Goal: Information Seeking & Learning: Compare options

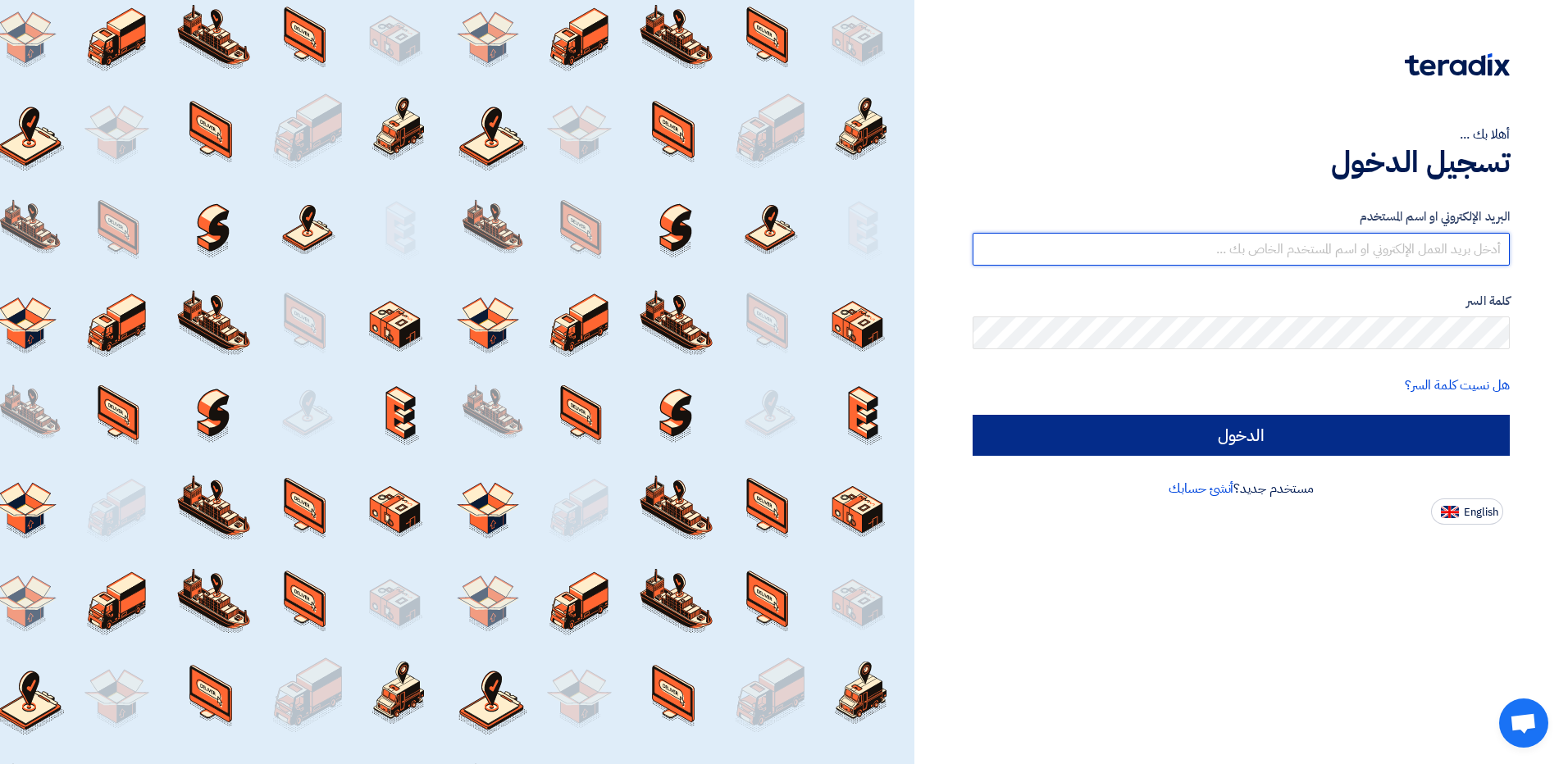
type input "[EMAIL_ADDRESS][DOMAIN_NAME]"
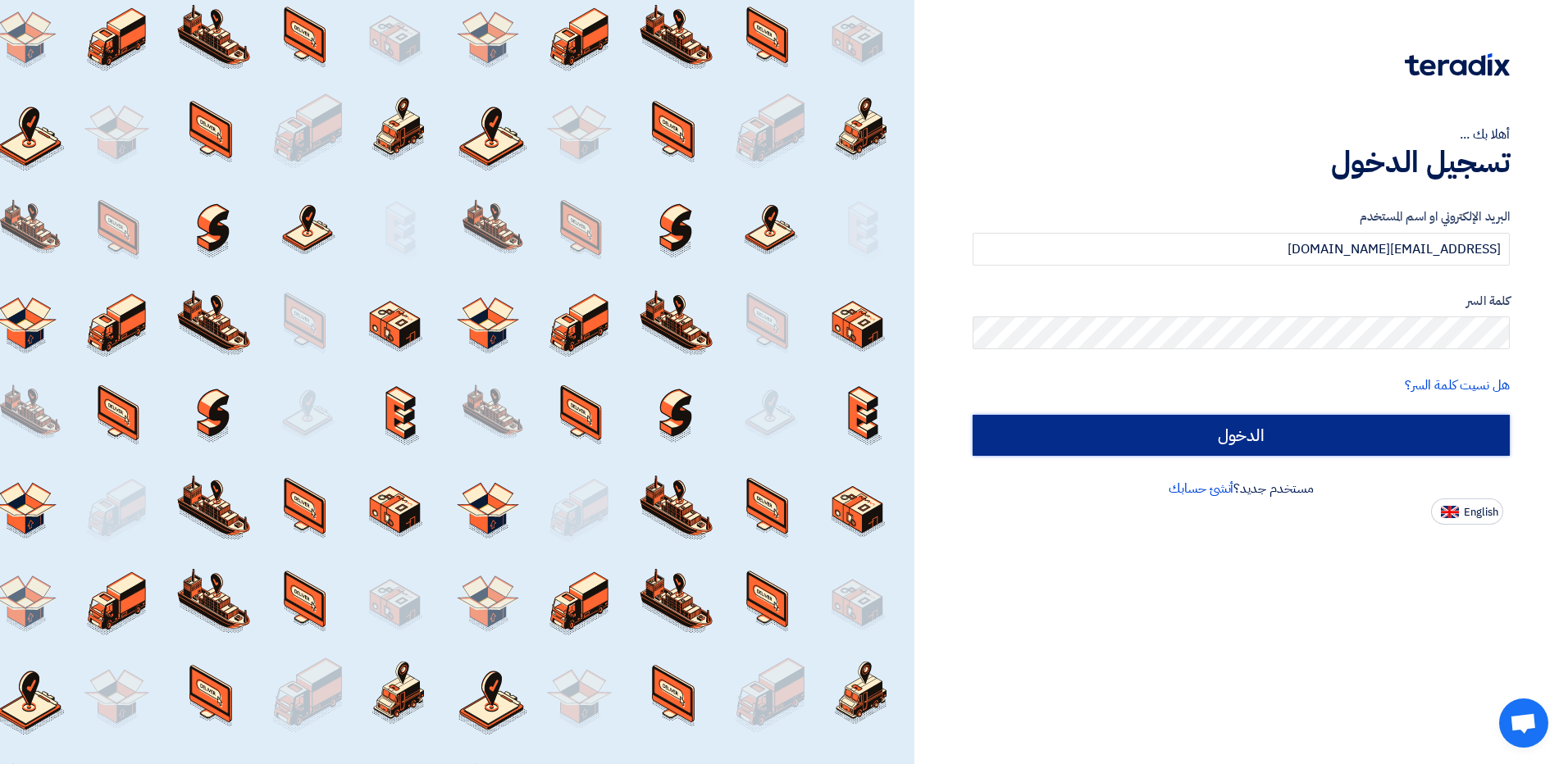
click at [1185, 434] on input "الدخول" at bounding box center [1241, 435] width 537 height 41
type input "Sign in"
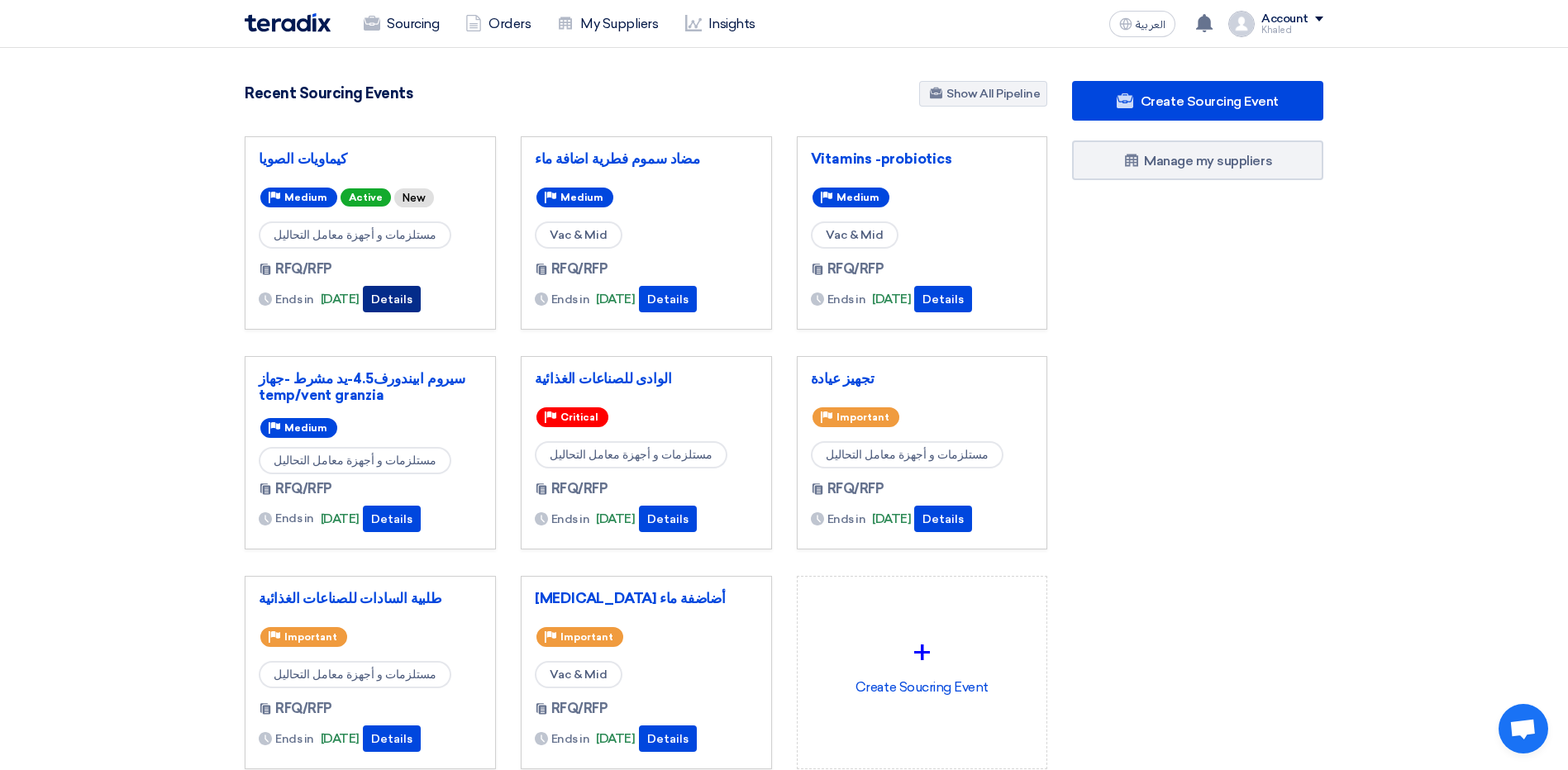
click at [412, 293] on button "Details" at bounding box center [392, 298] width 58 height 26
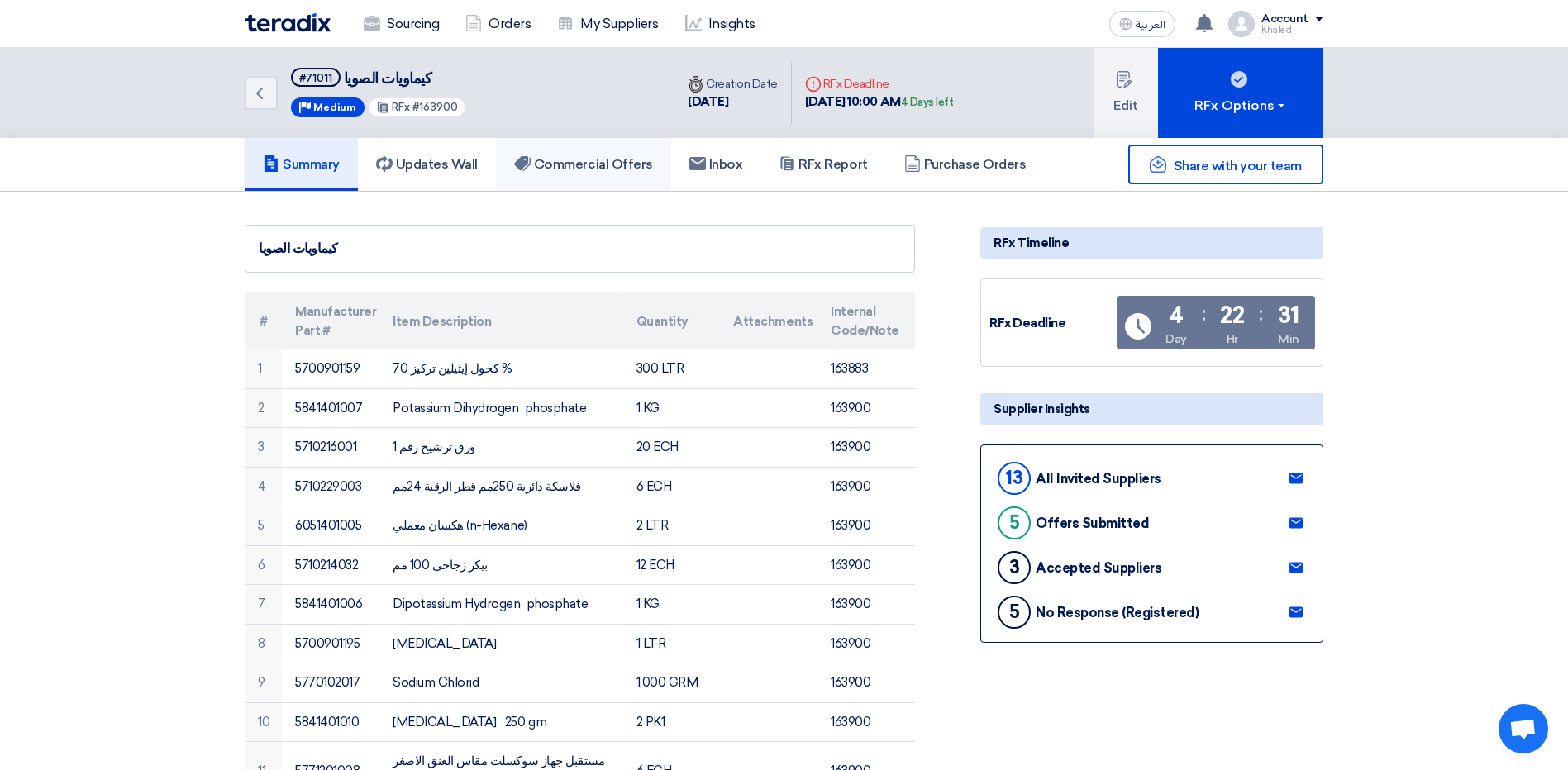
click at [562, 168] on h5 "Commercial Offers" at bounding box center [583, 165] width 139 height 17
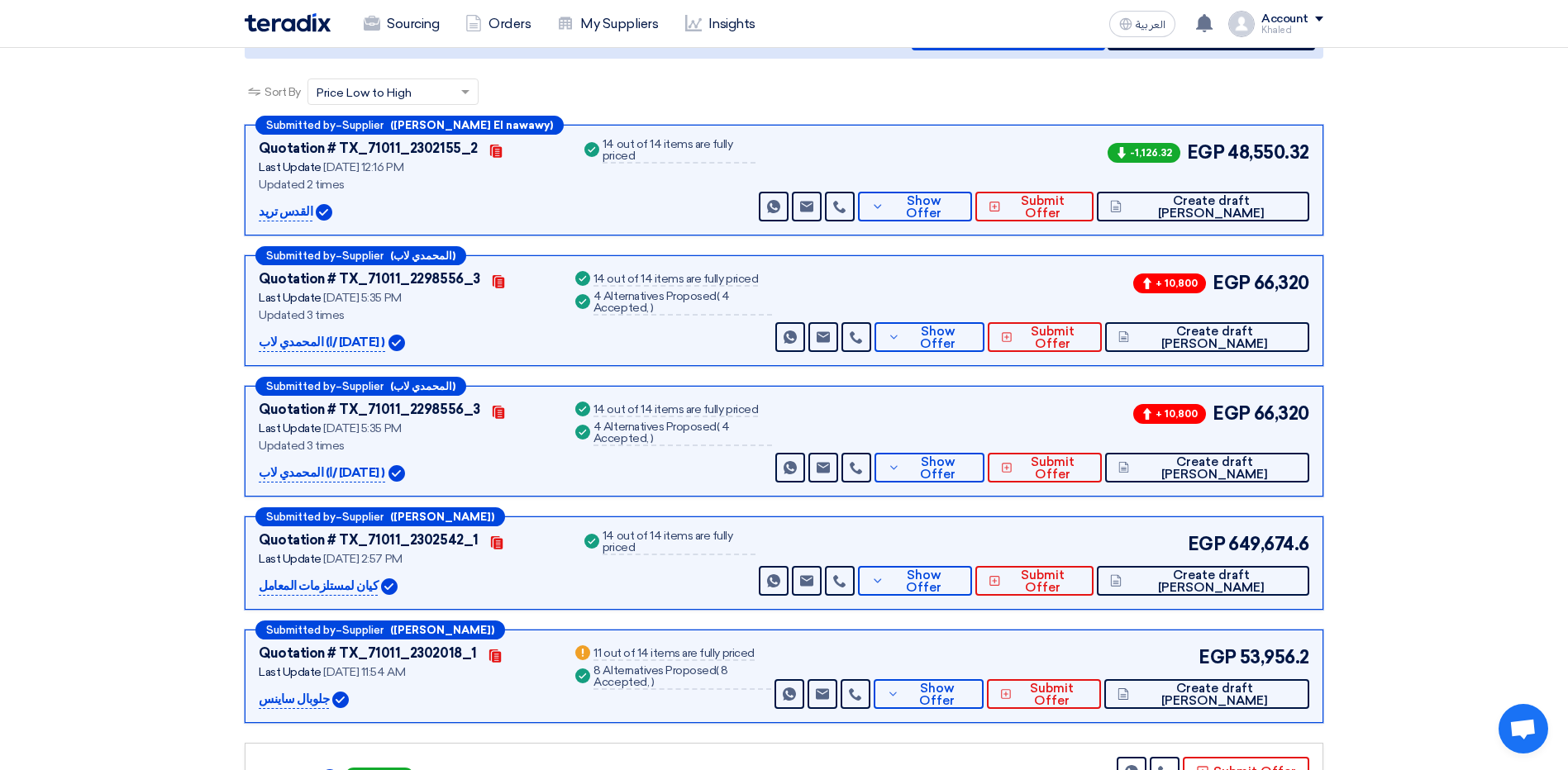
scroll to position [248, 0]
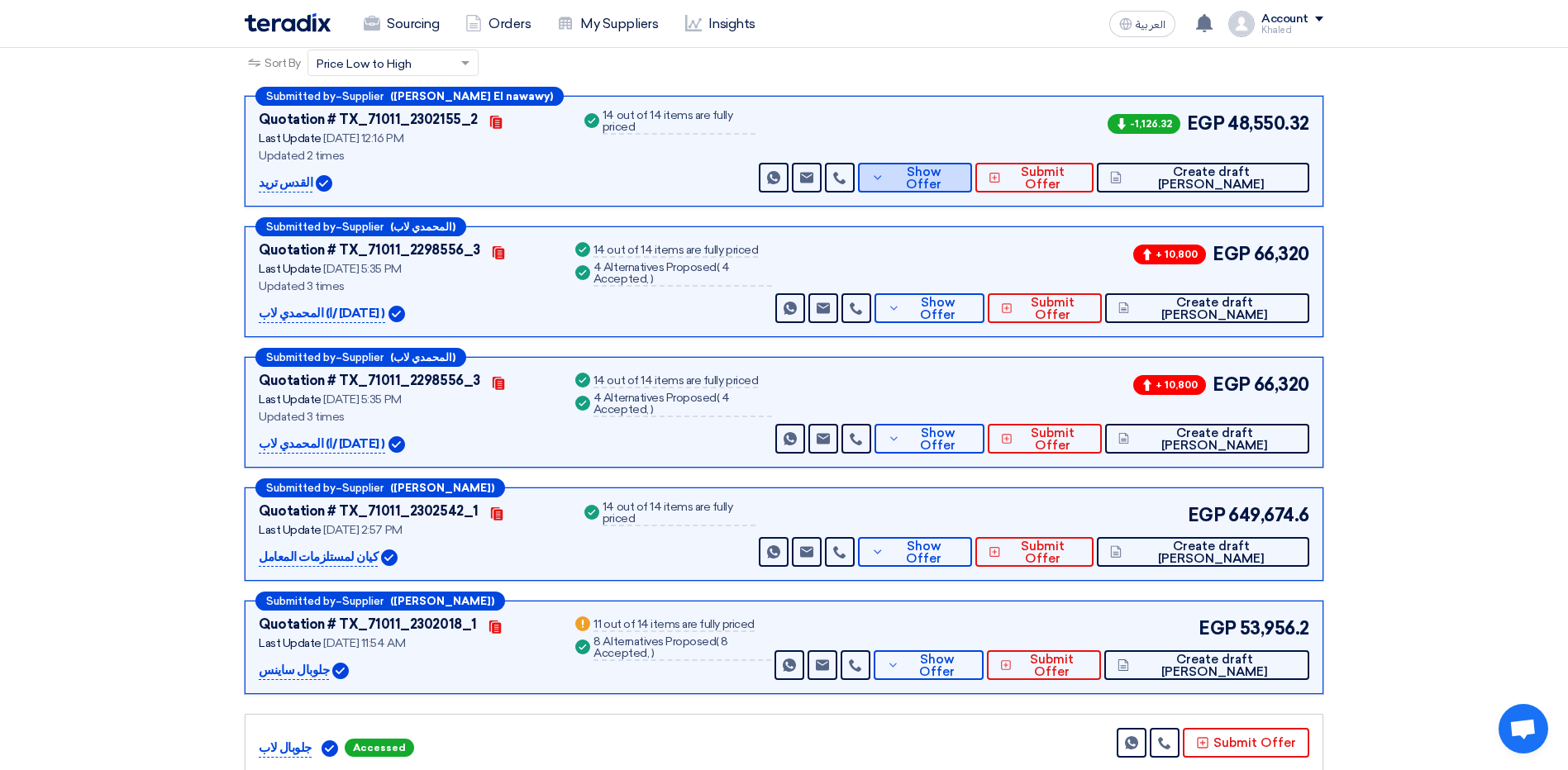
click at [958, 182] on span "Show Offer" at bounding box center [924, 178] width 71 height 24
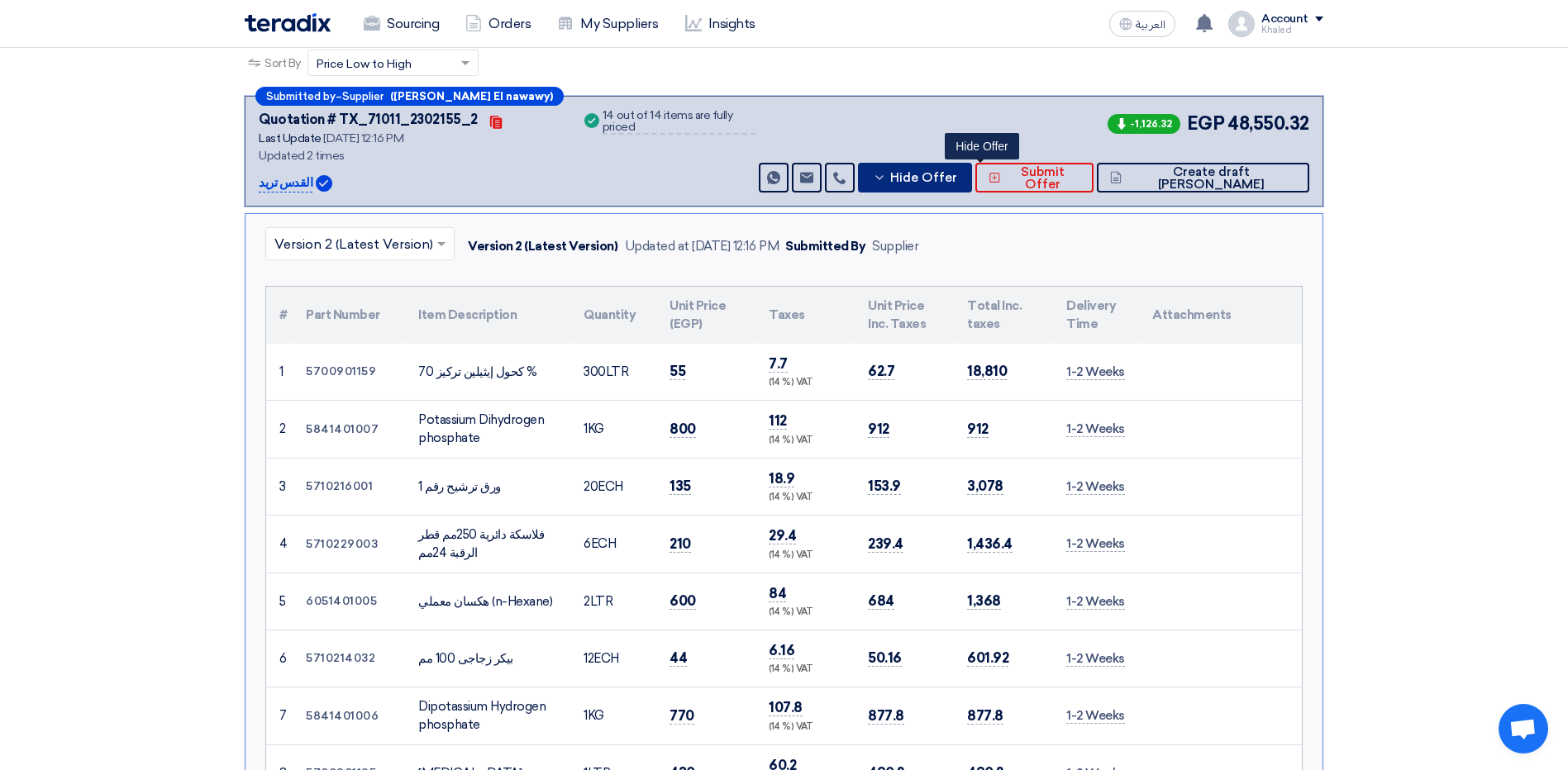
click at [949, 187] on button "Hide Offer" at bounding box center [916, 177] width 114 height 29
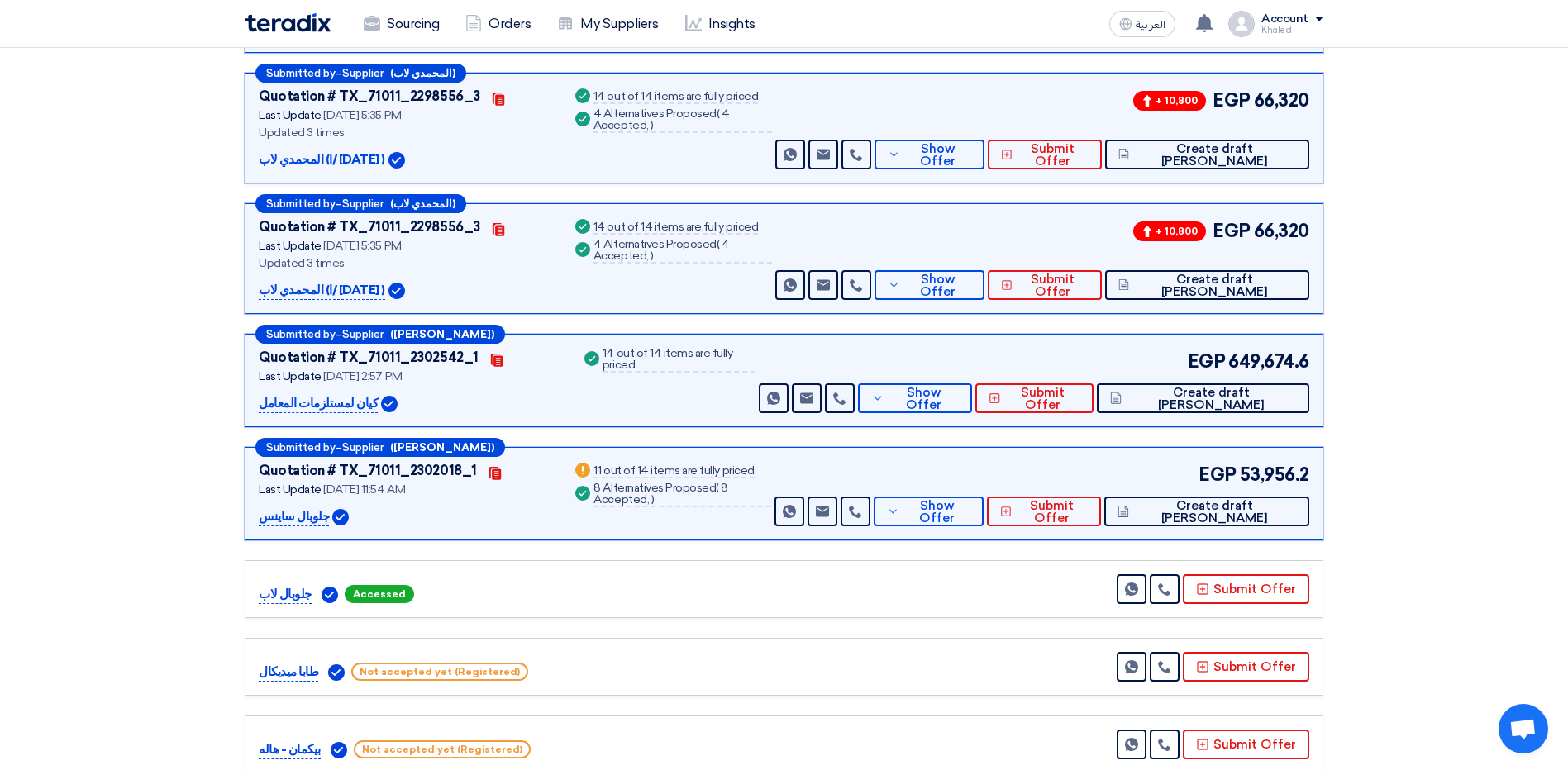
scroll to position [414, 0]
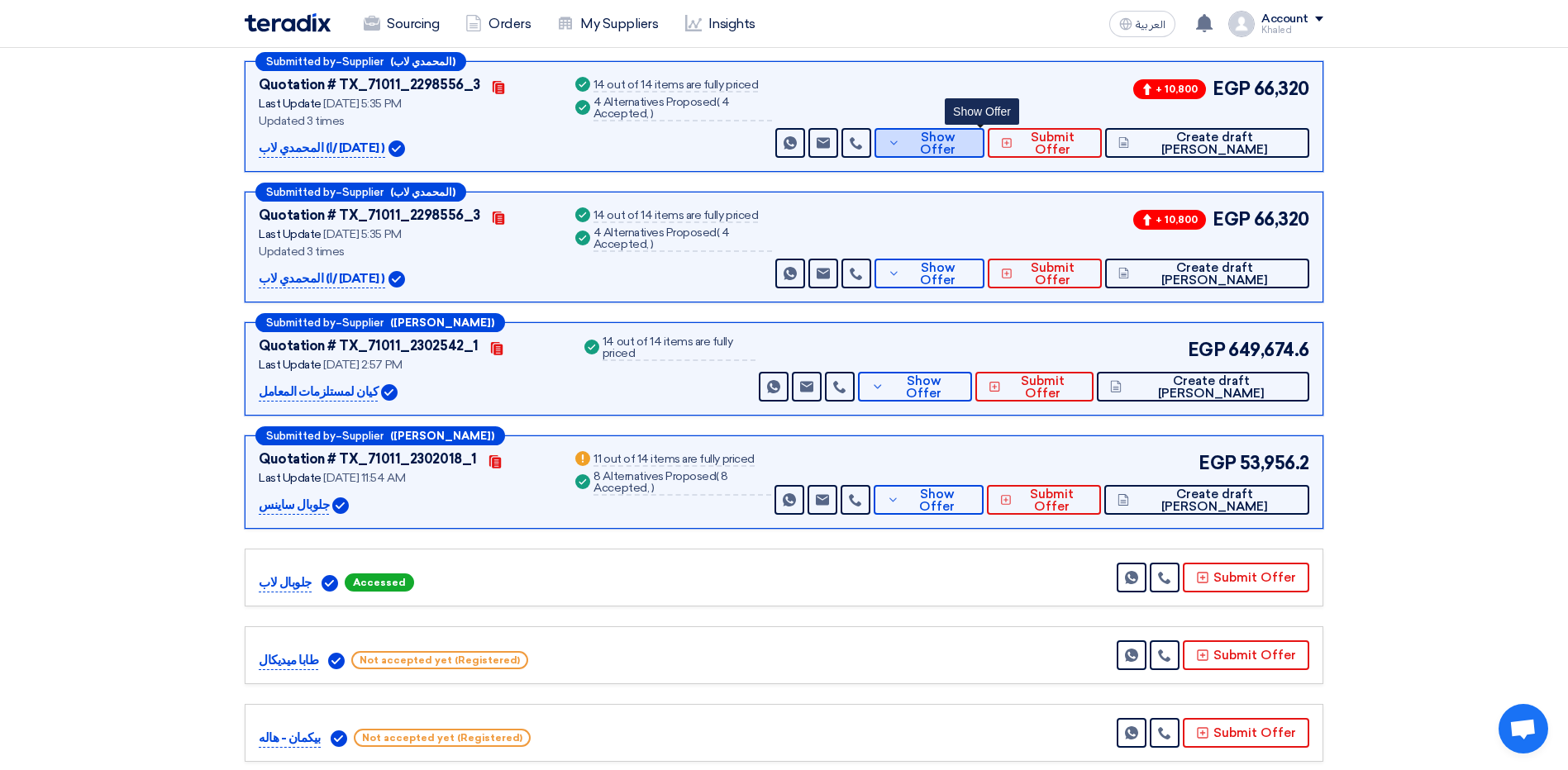
click at [942, 156] on button "Show Offer" at bounding box center [929, 142] width 110 height 29
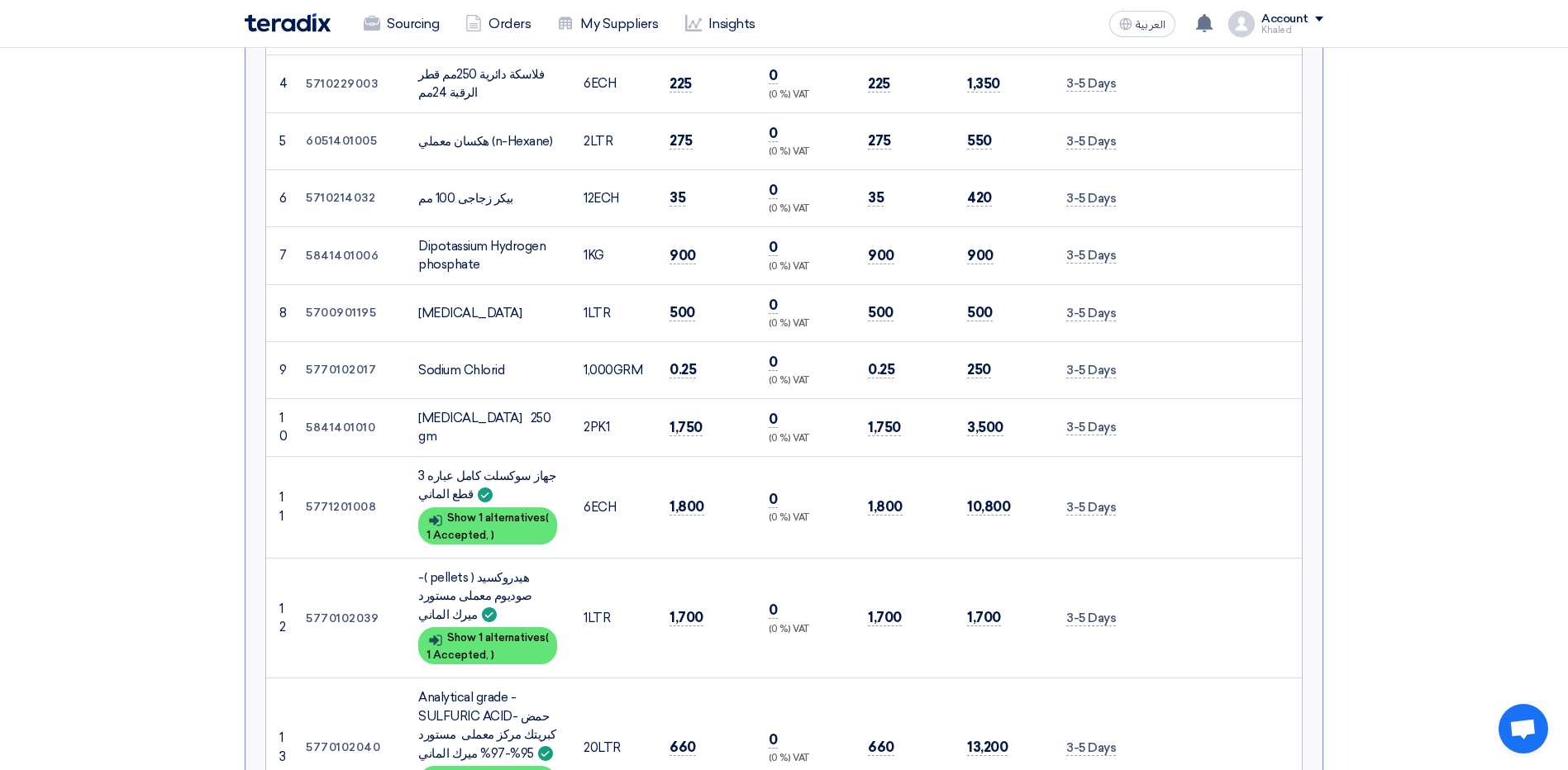
scroll to position [909, 0]
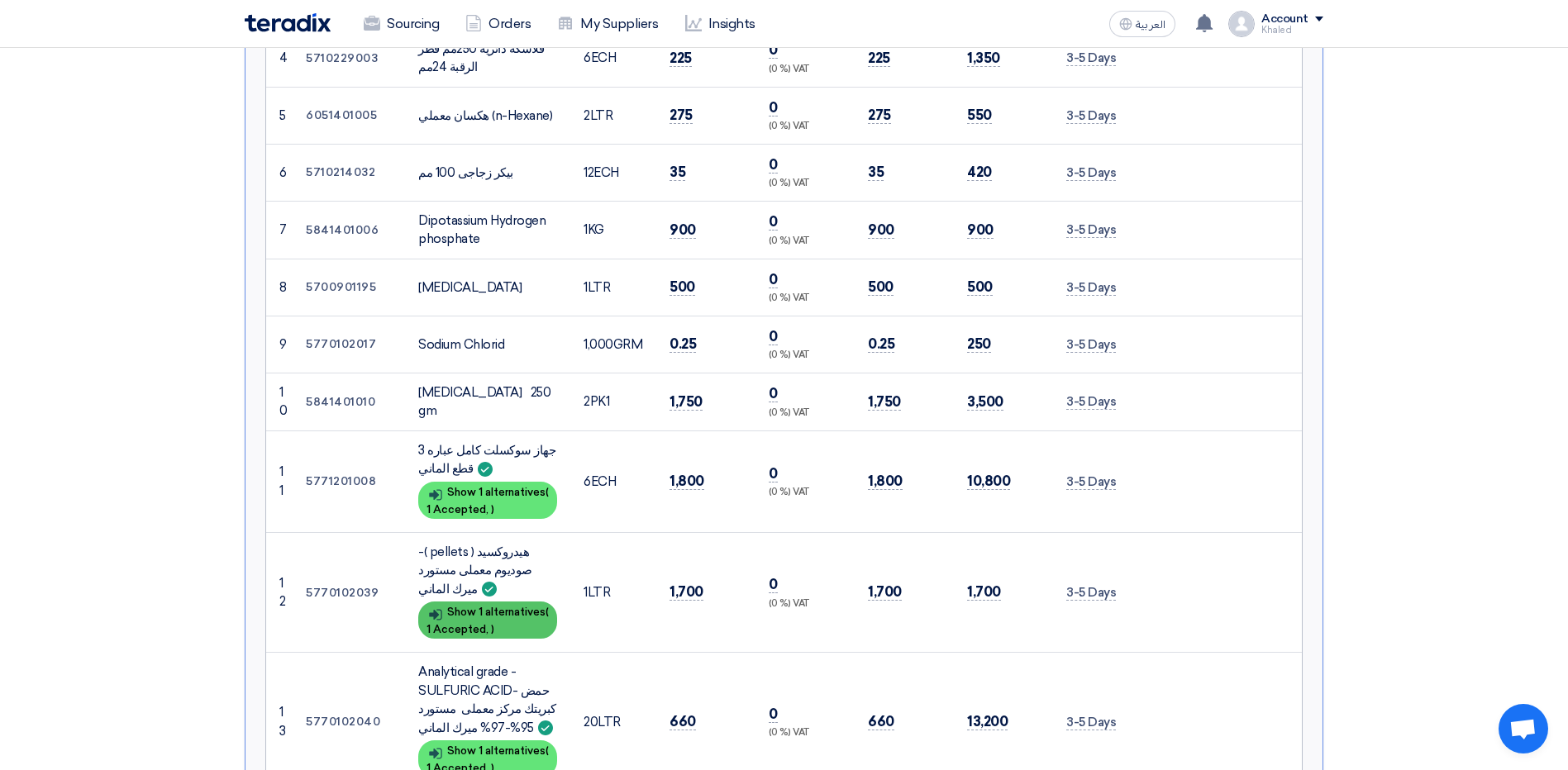
click at [513, 613] on div "Show details Show 1 alternatives ( 1 Accepted, )" at bounding box center [487, 620] width 139 height 37
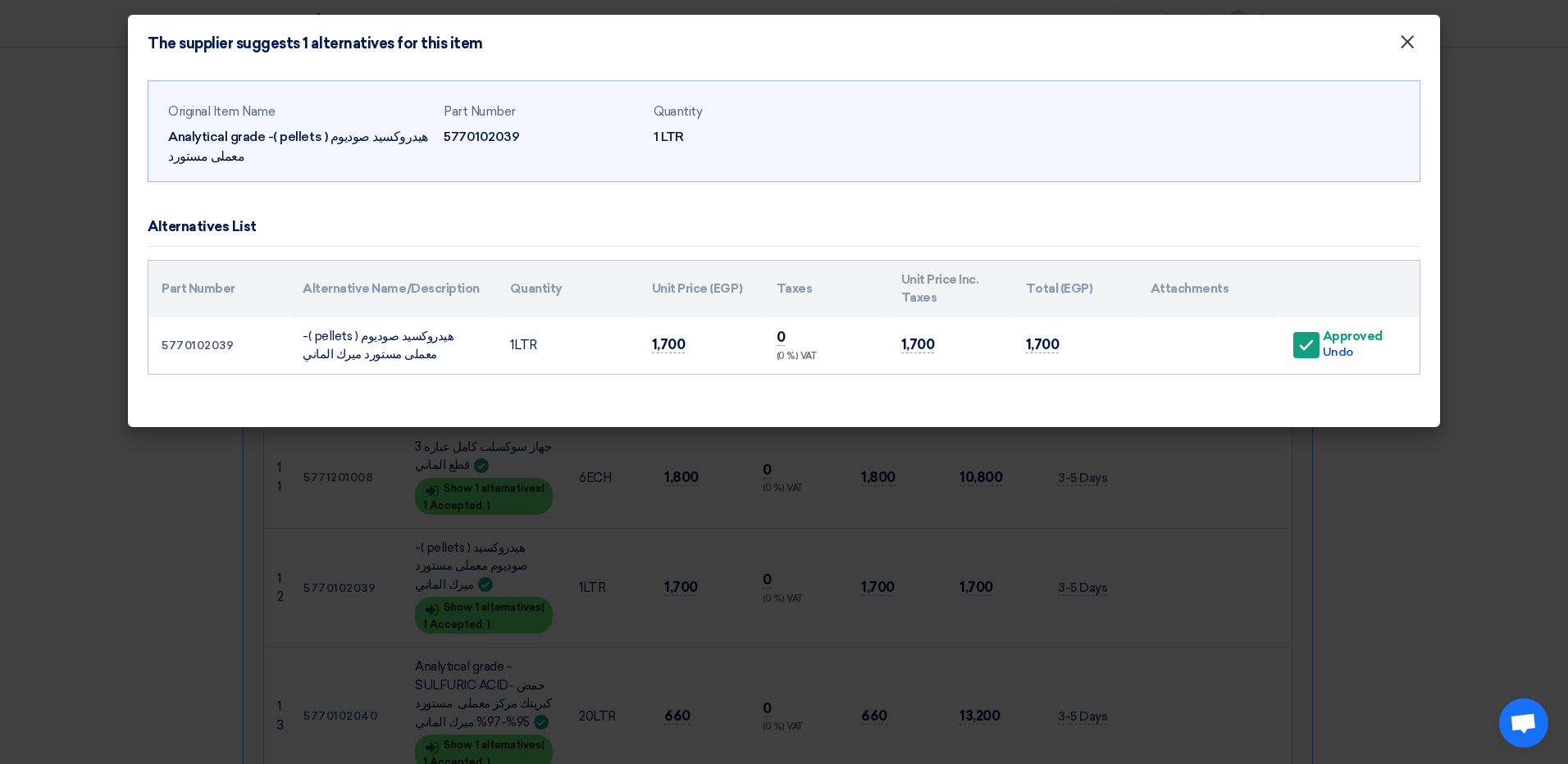
click at [1403, 41] on span "×" at bounding box center [1407, 45] width 17 height 33
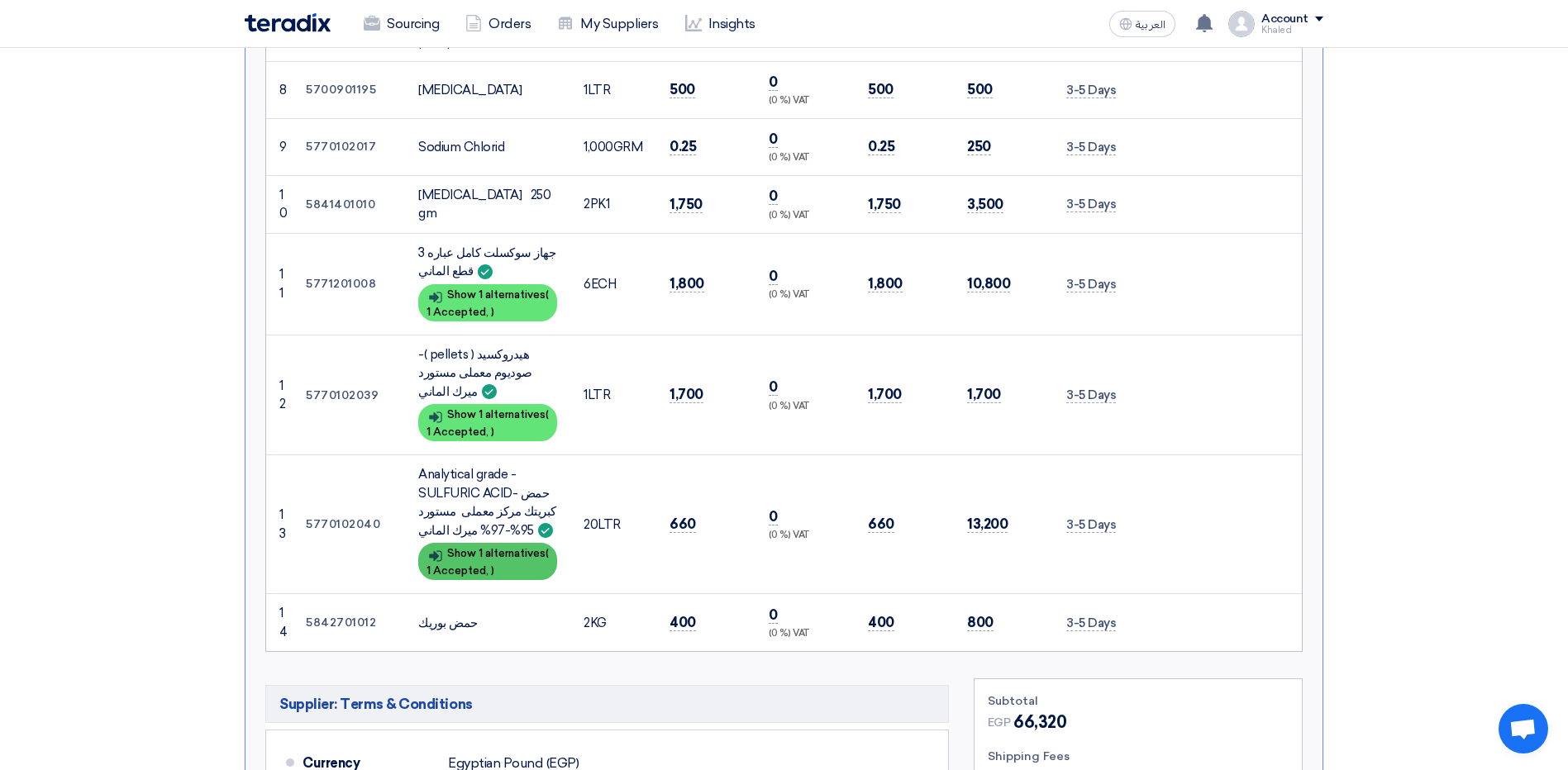
scroll to position [1157, 0]
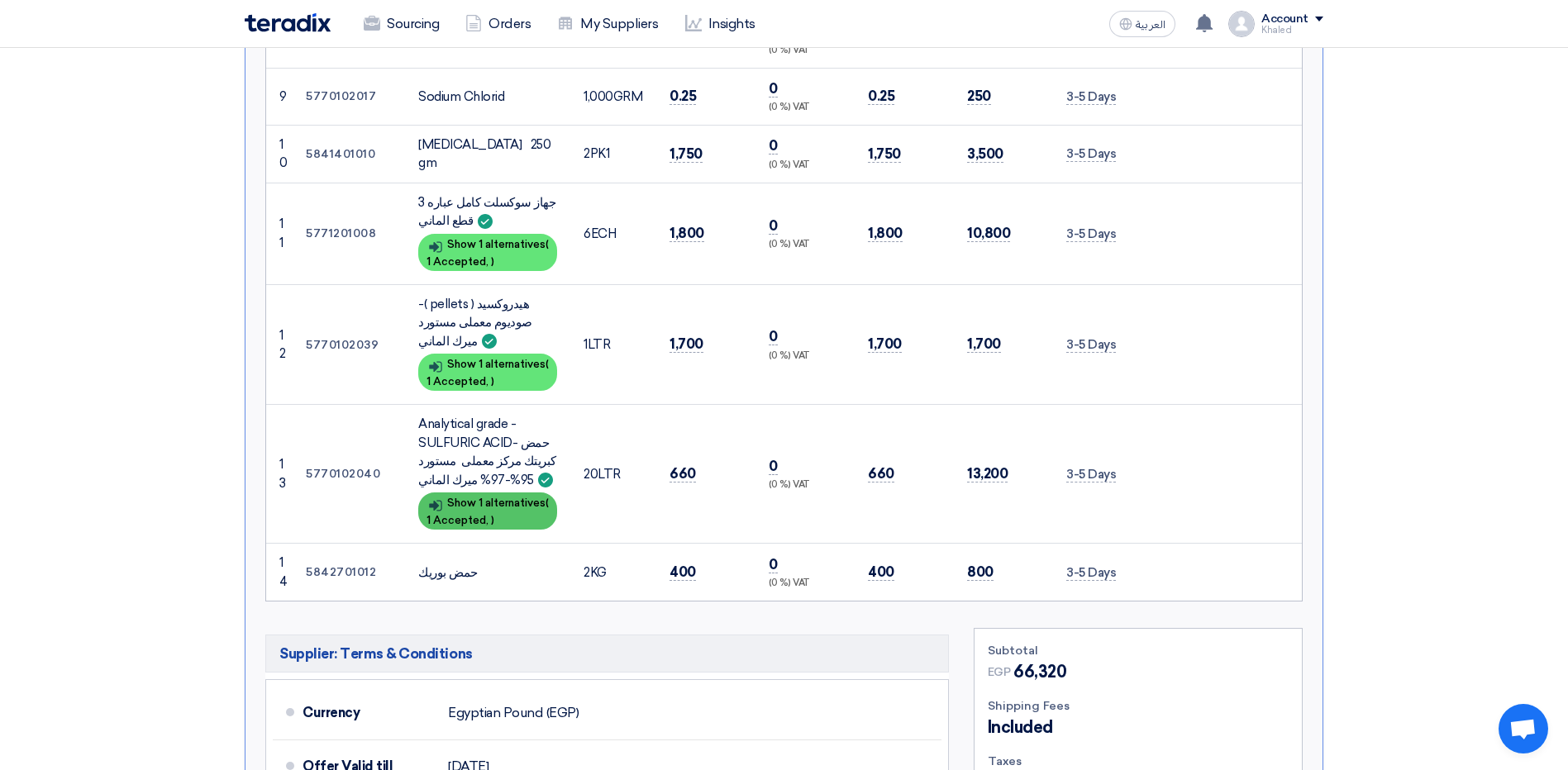
click at [502, 505] on div "Show details Show 1 alternatives ( 1 Accepted, )" at bounding box center [487, 511] width 139 height 37
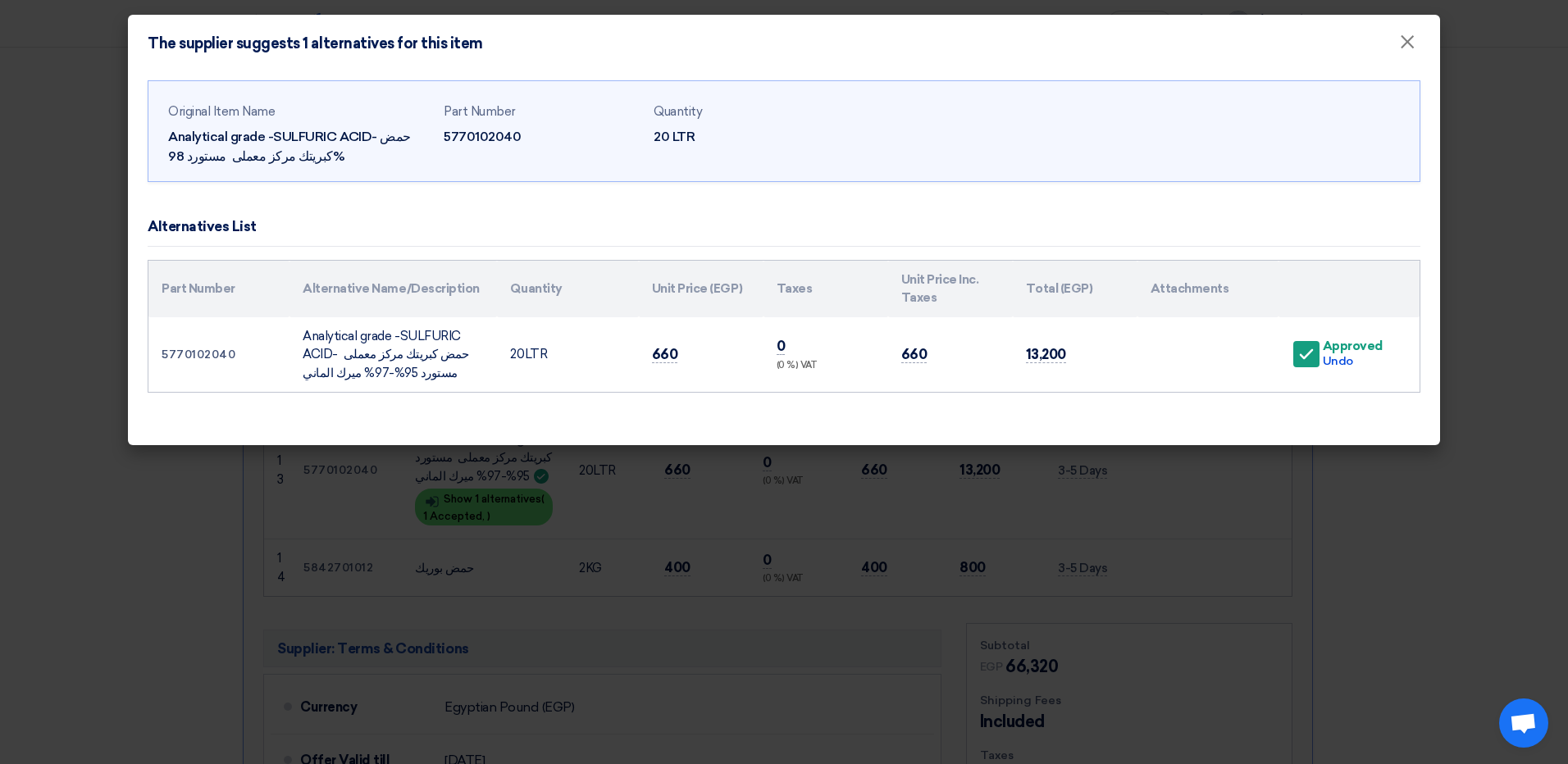
click at [883, 436] on div "Original Item Name Analytical grade -SULFURIC ACID- حمض كبريتك مركز معملى مستور…" at bounding box center [783, 259] width 1312 height 374
click at [1410, 50] on span "×" at bounding box center [1407, 45] width 17 height 33
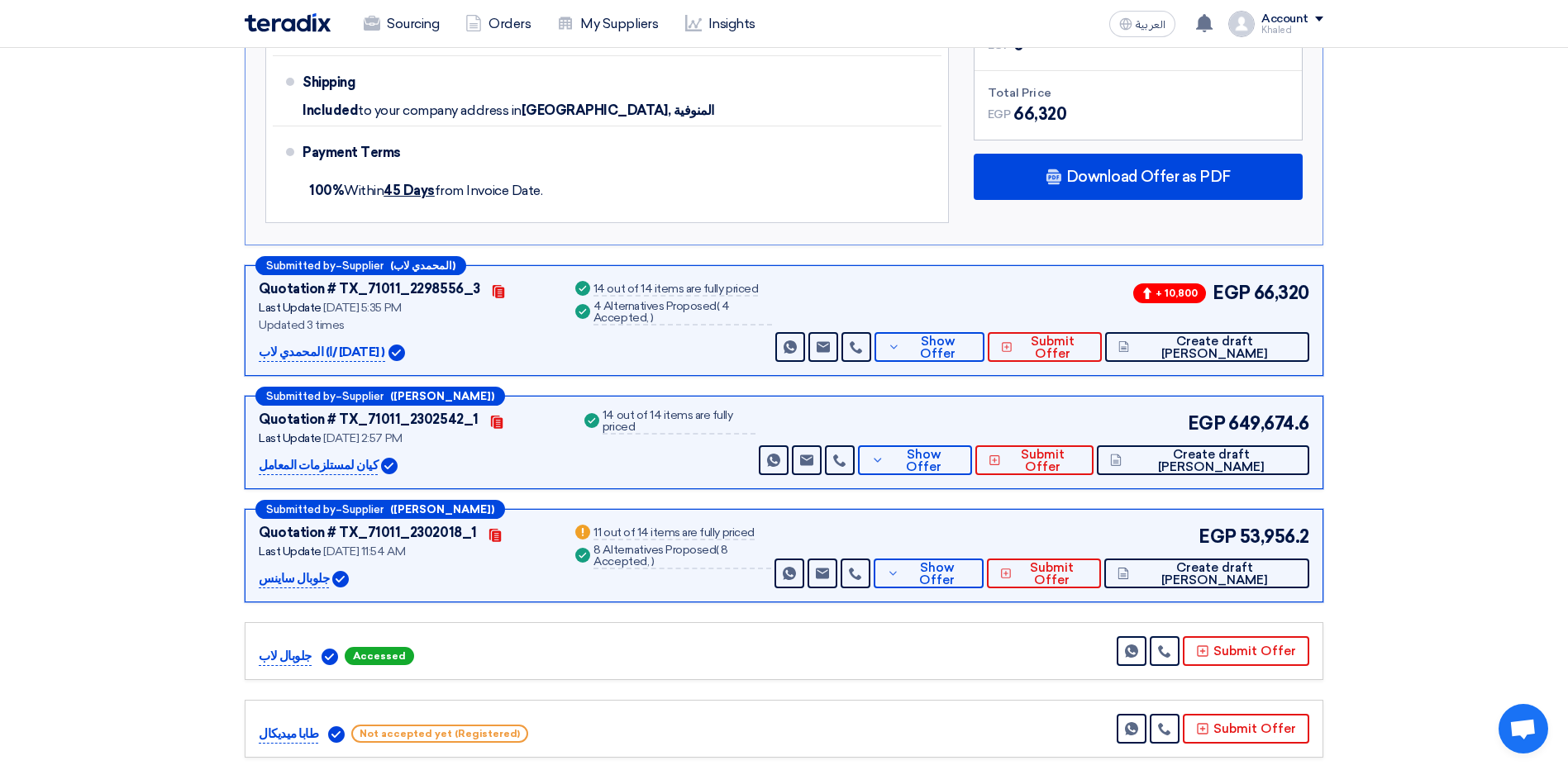
scroll to position [1901, 0]
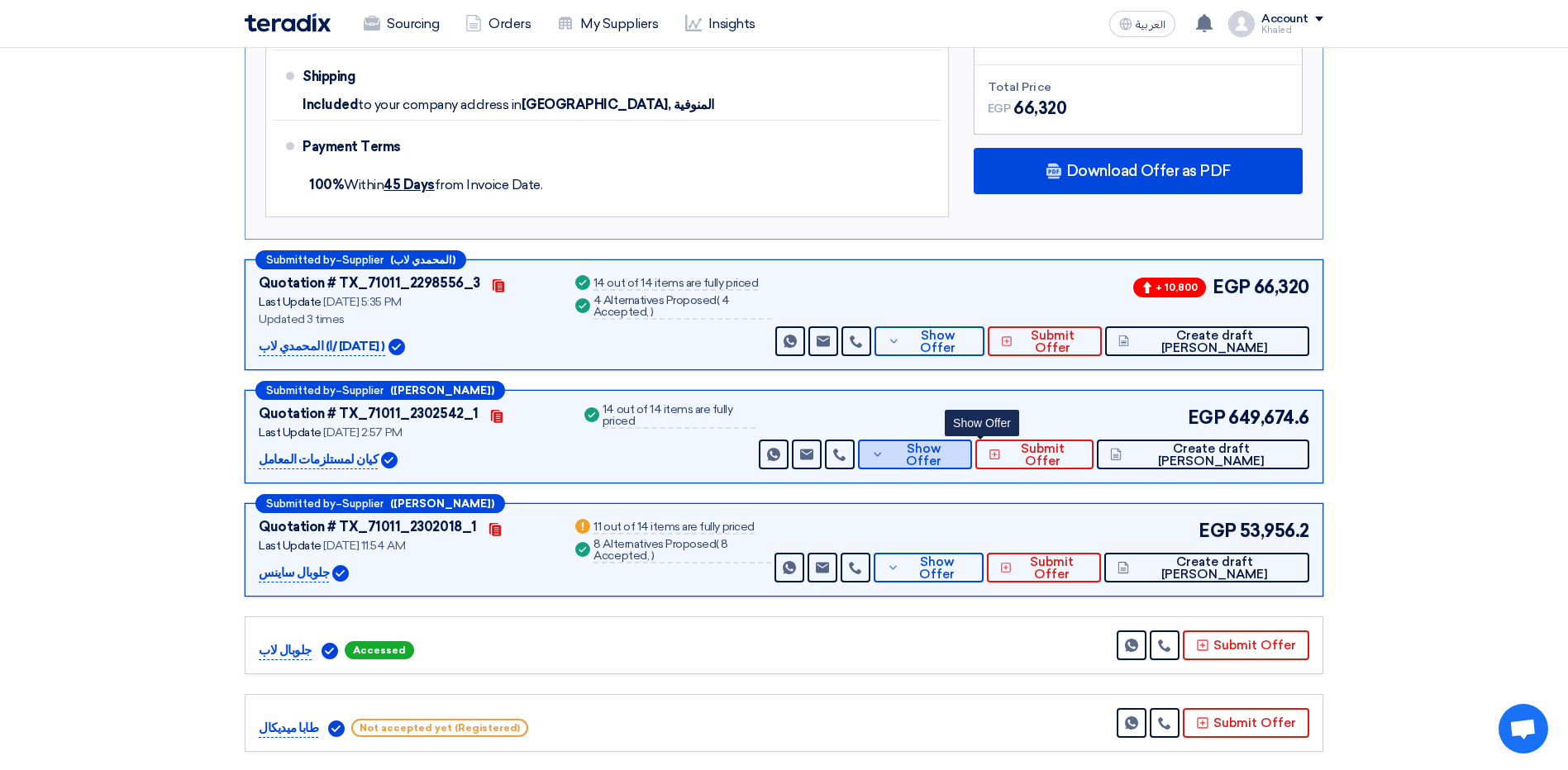
click at [972, 446] on button "Show Offer" at bounding box center [916, 454] width 114 height 29
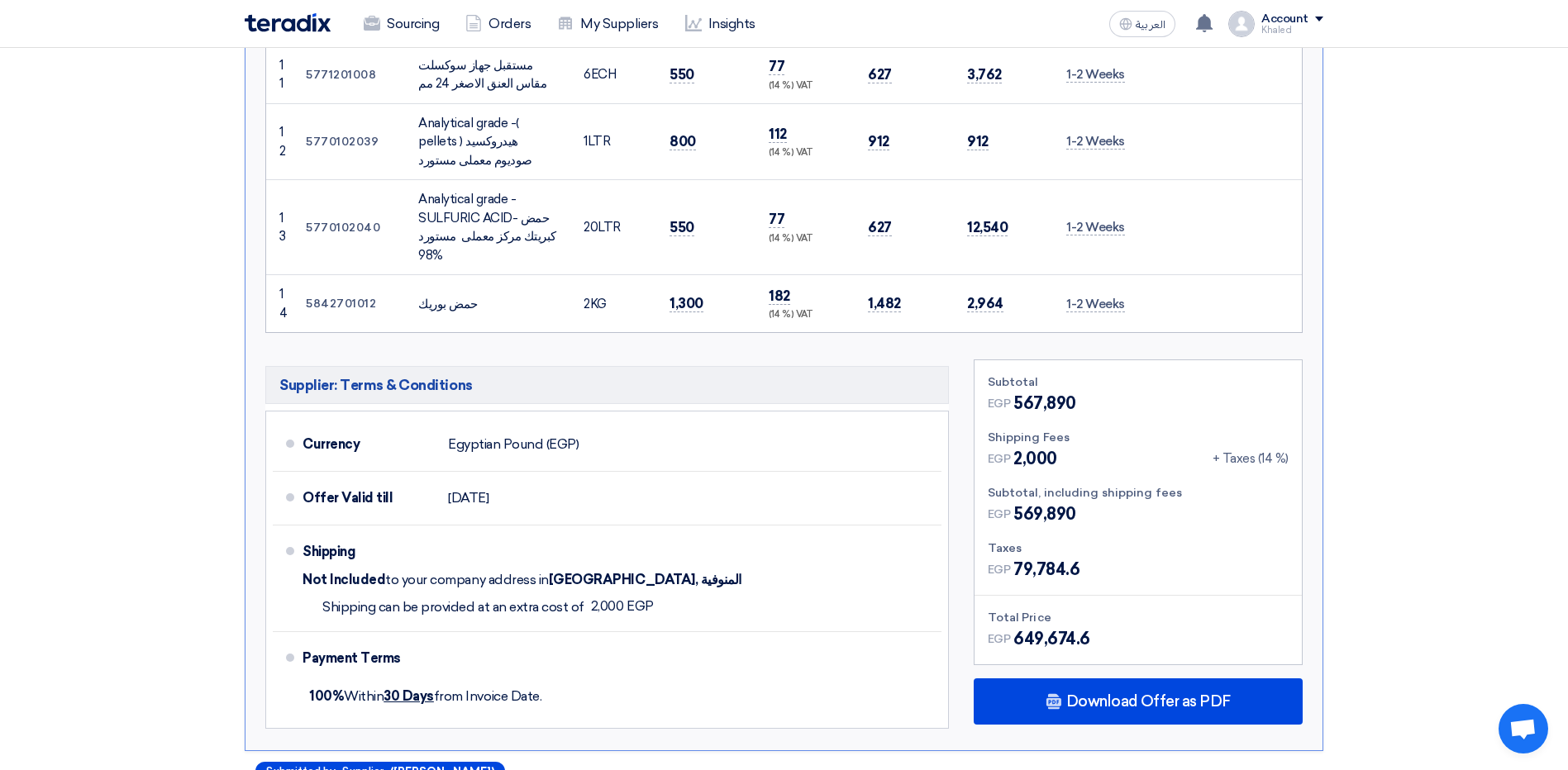
scroll to position [1488, 0]
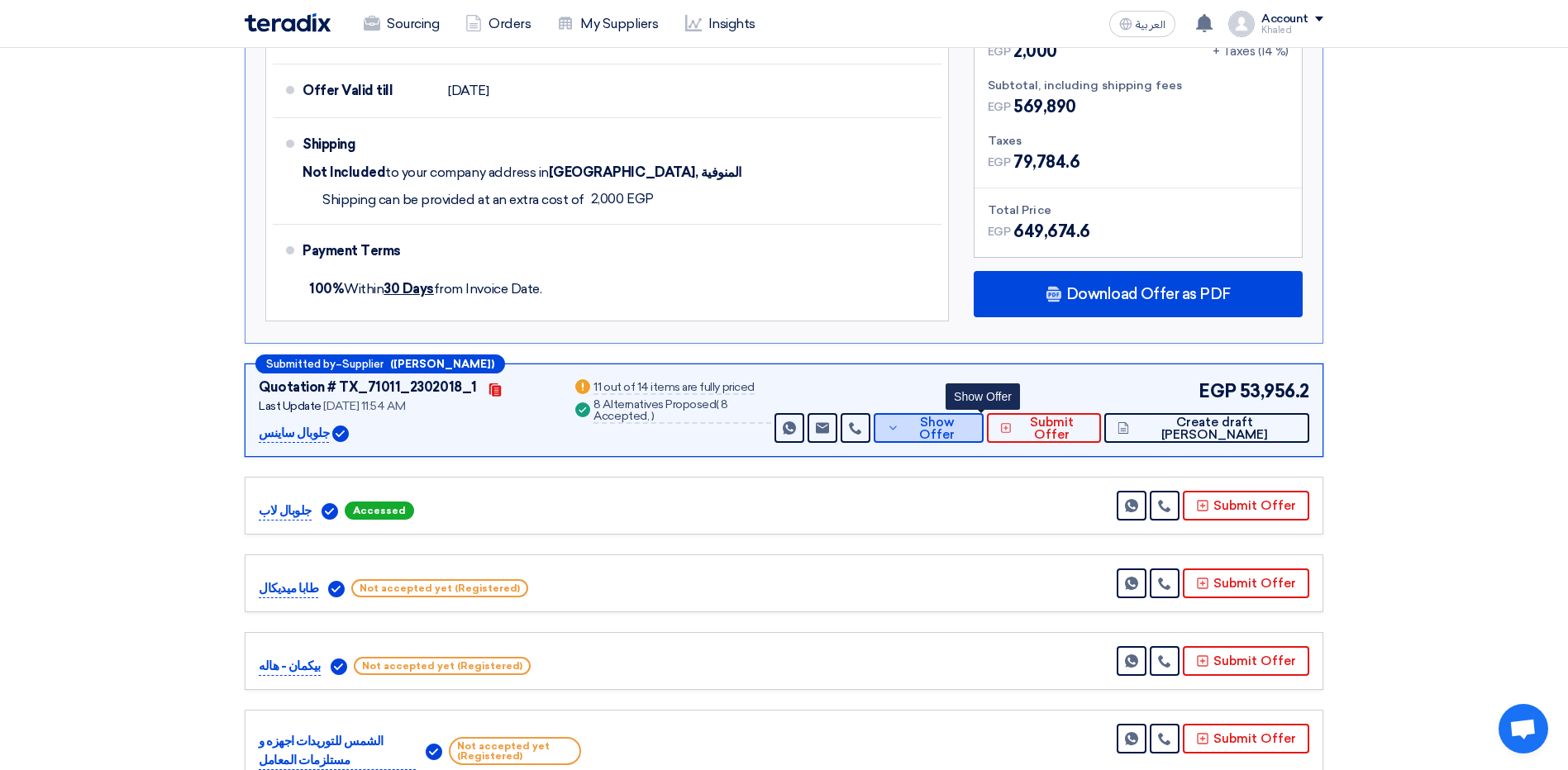
click at [971, 435] on span "Show Offer" at bounding box center [937, 429] width 68 height 24
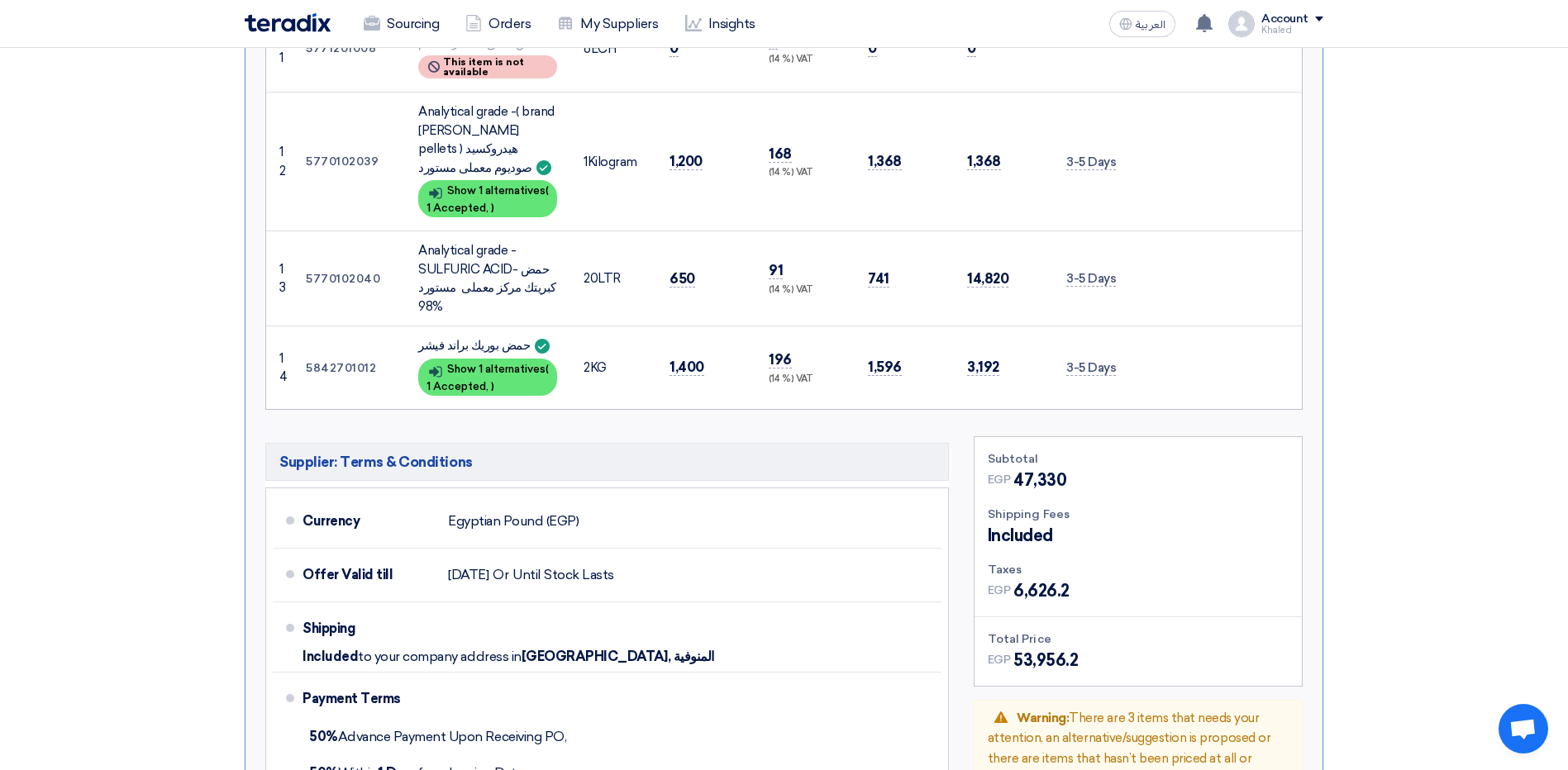
scroll to position [1901, 0]
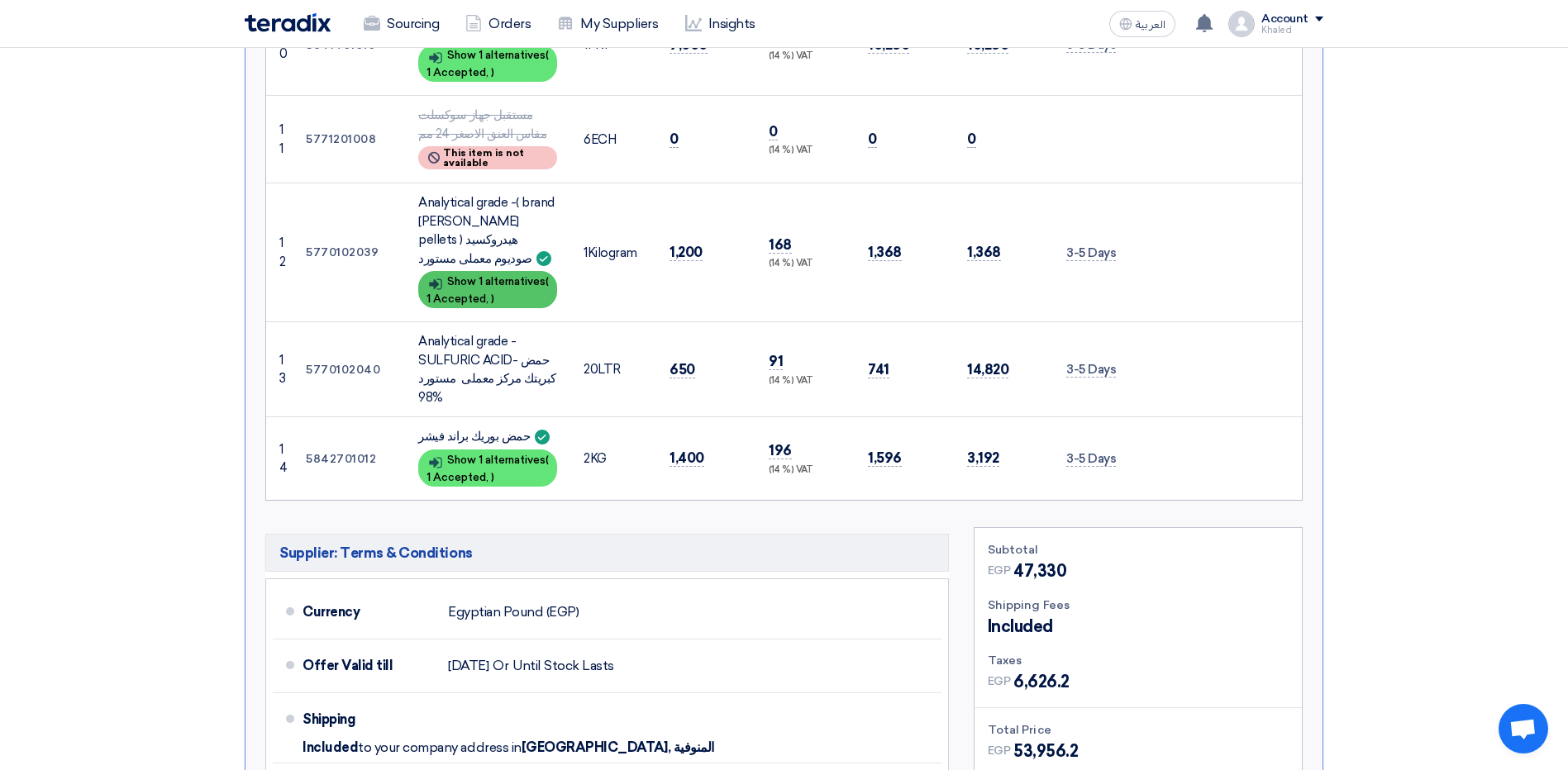
click at [532, 271] on div "Show details Show 1 alternatives ( 1 Accepted, )" at bounding box center [487, 289] width 139 height 37
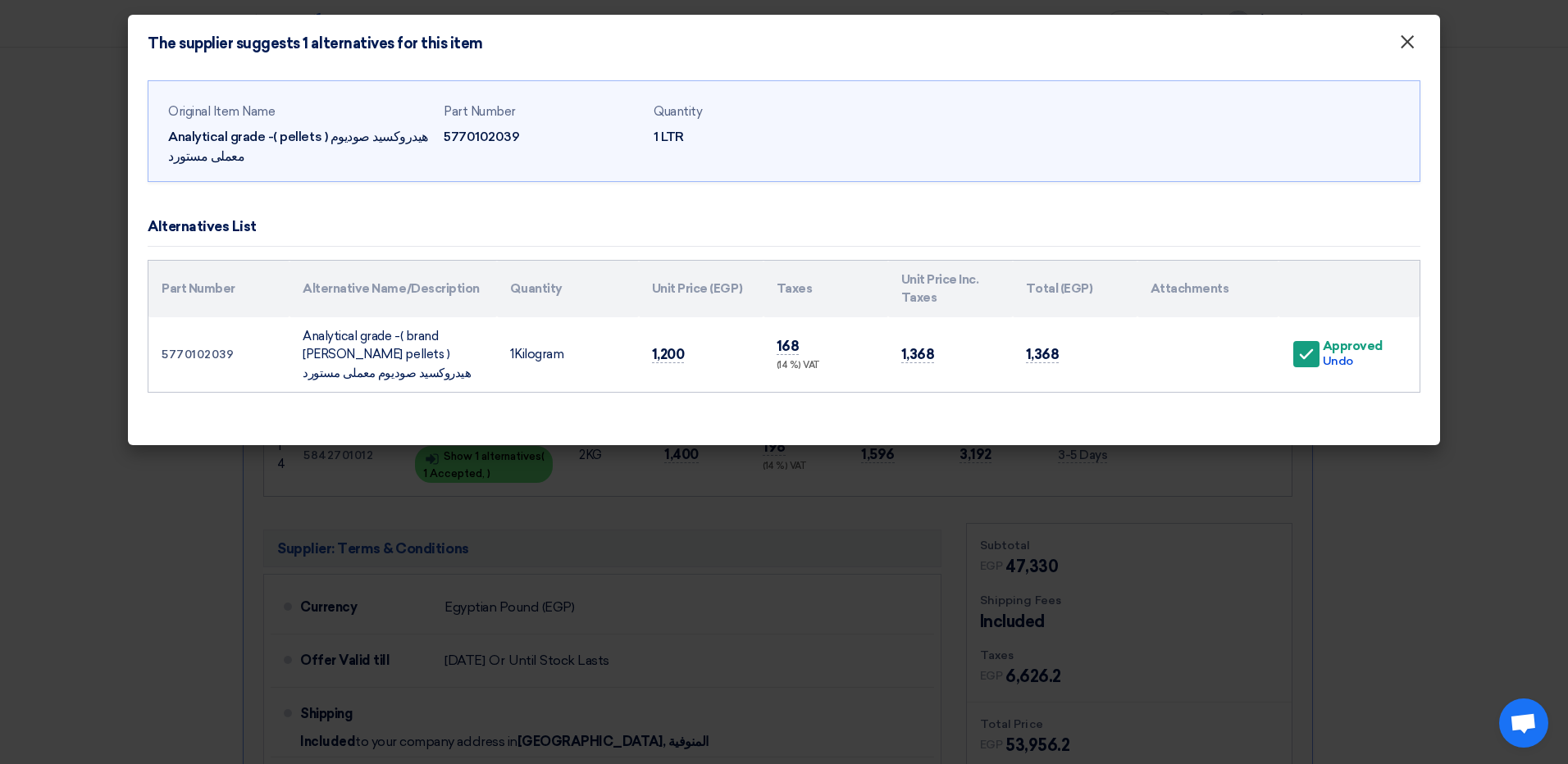
click at [1404, 38] on span "×" at bounding box center [1407, 45] width 17 height 33
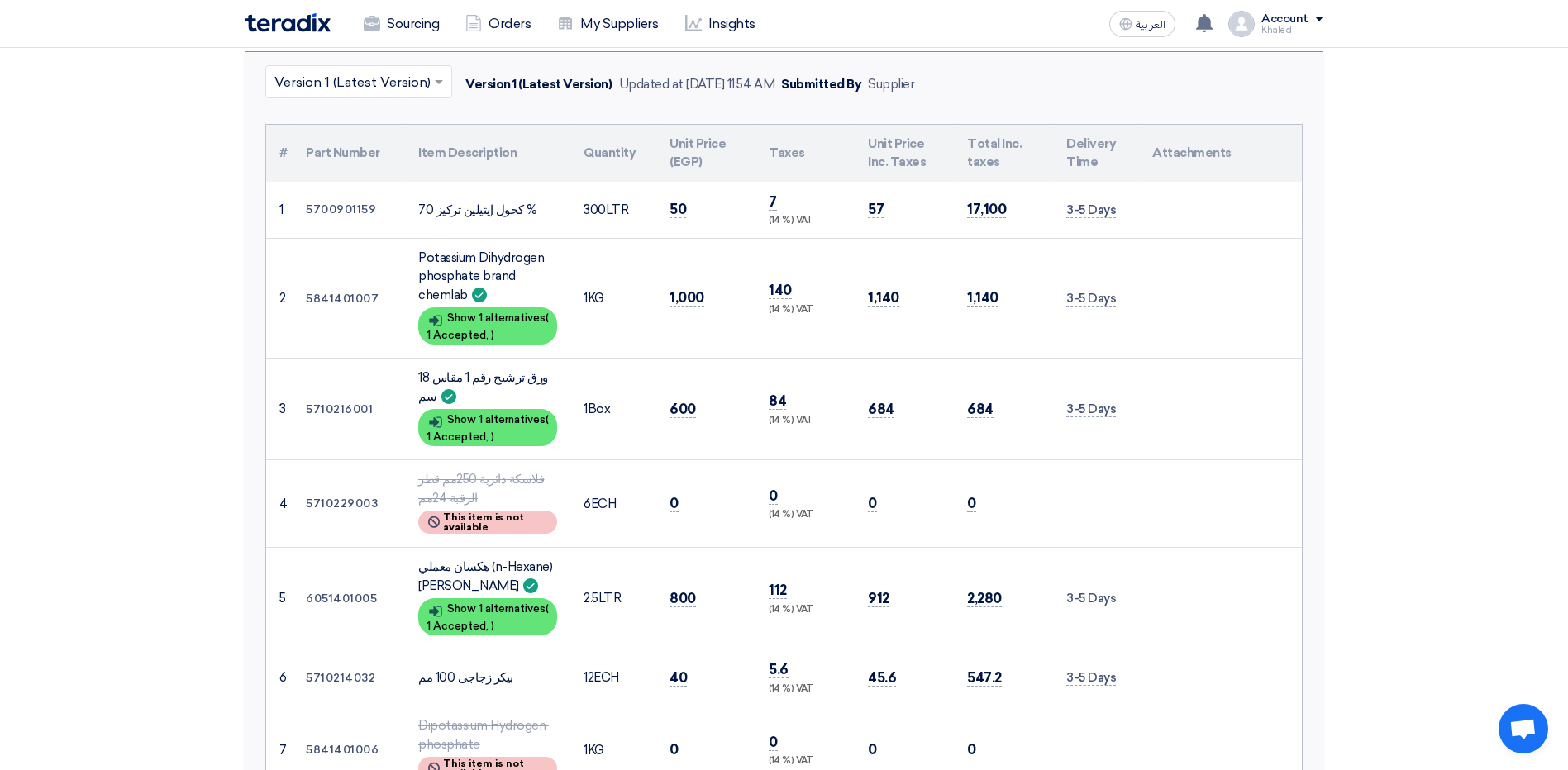
scroll to position [662, 0]
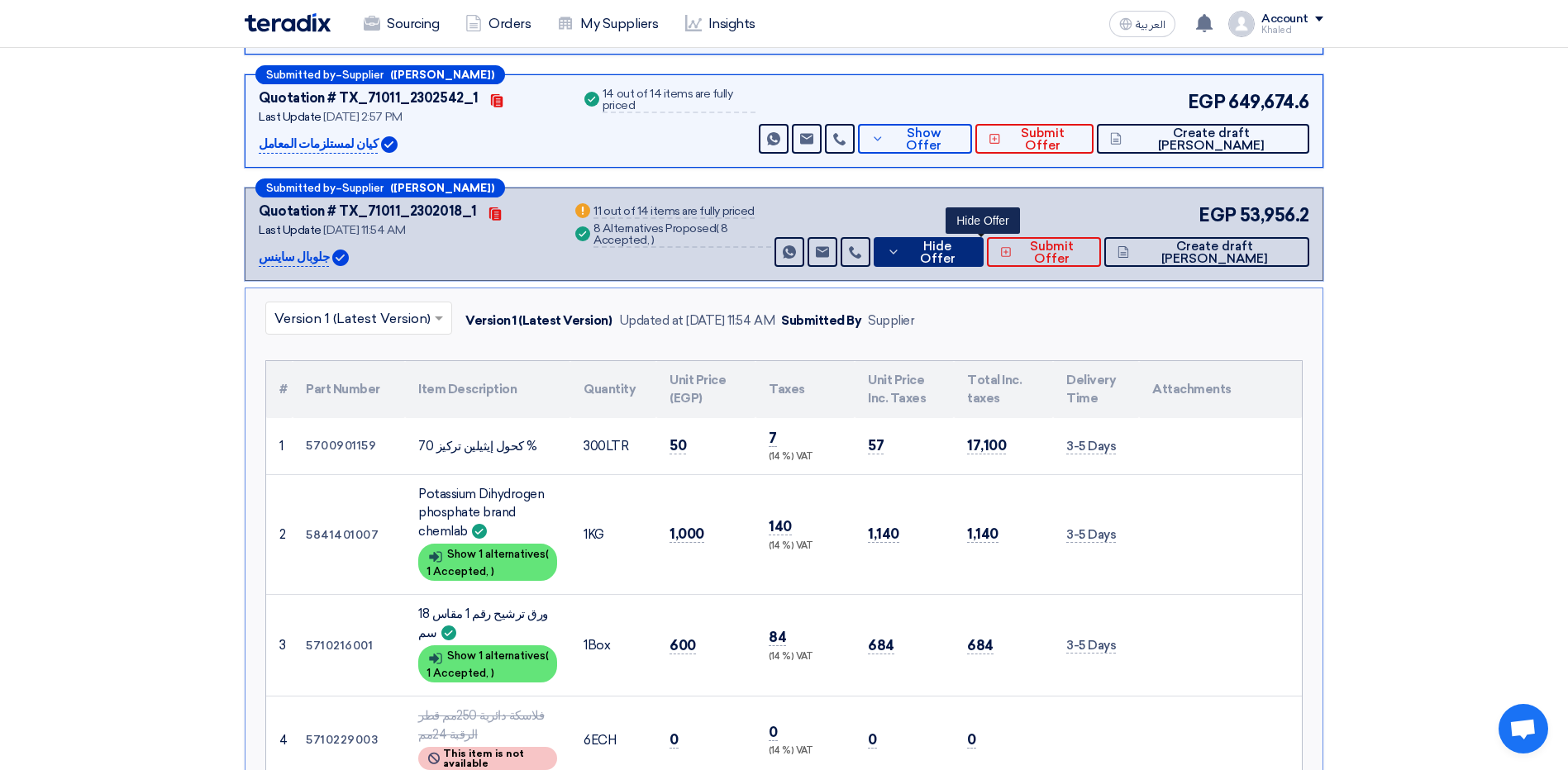
click at [900, 258] on icon at bounding box center [894, 252] width 13 height 13
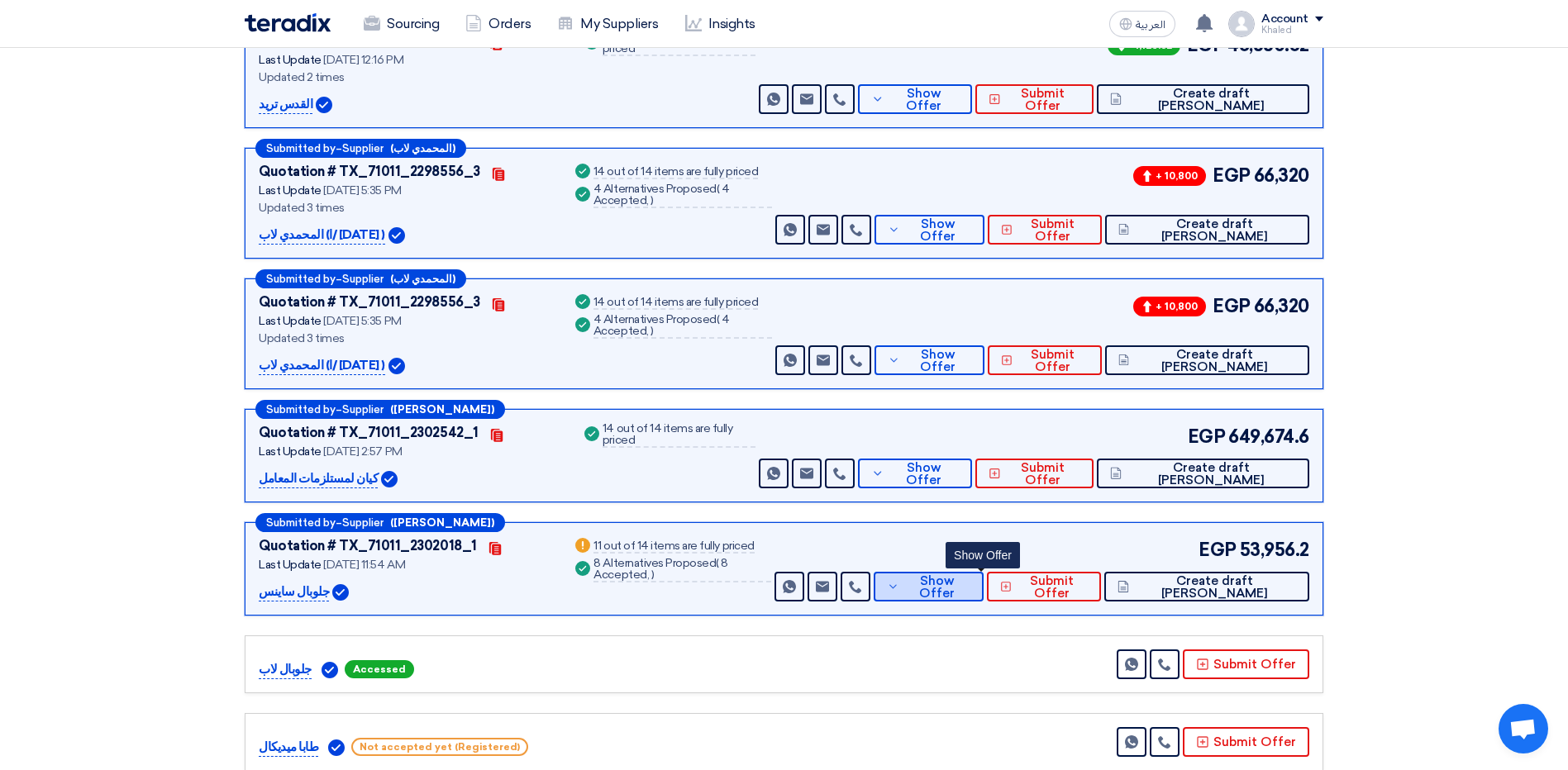
scroll to position [330, 0]
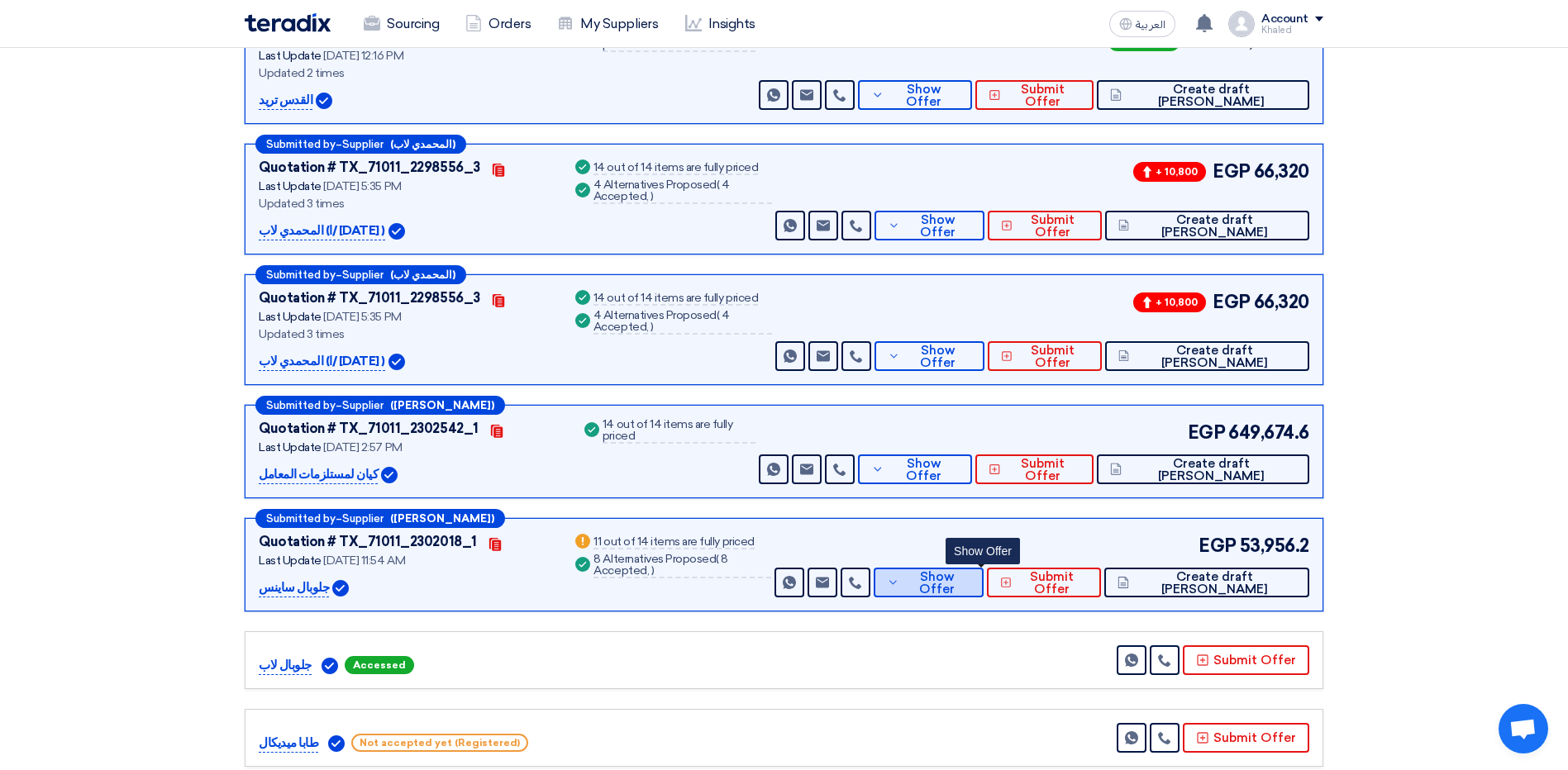
click at [900, 579] on icon at bounding box center [893, 583] width 13 height 13
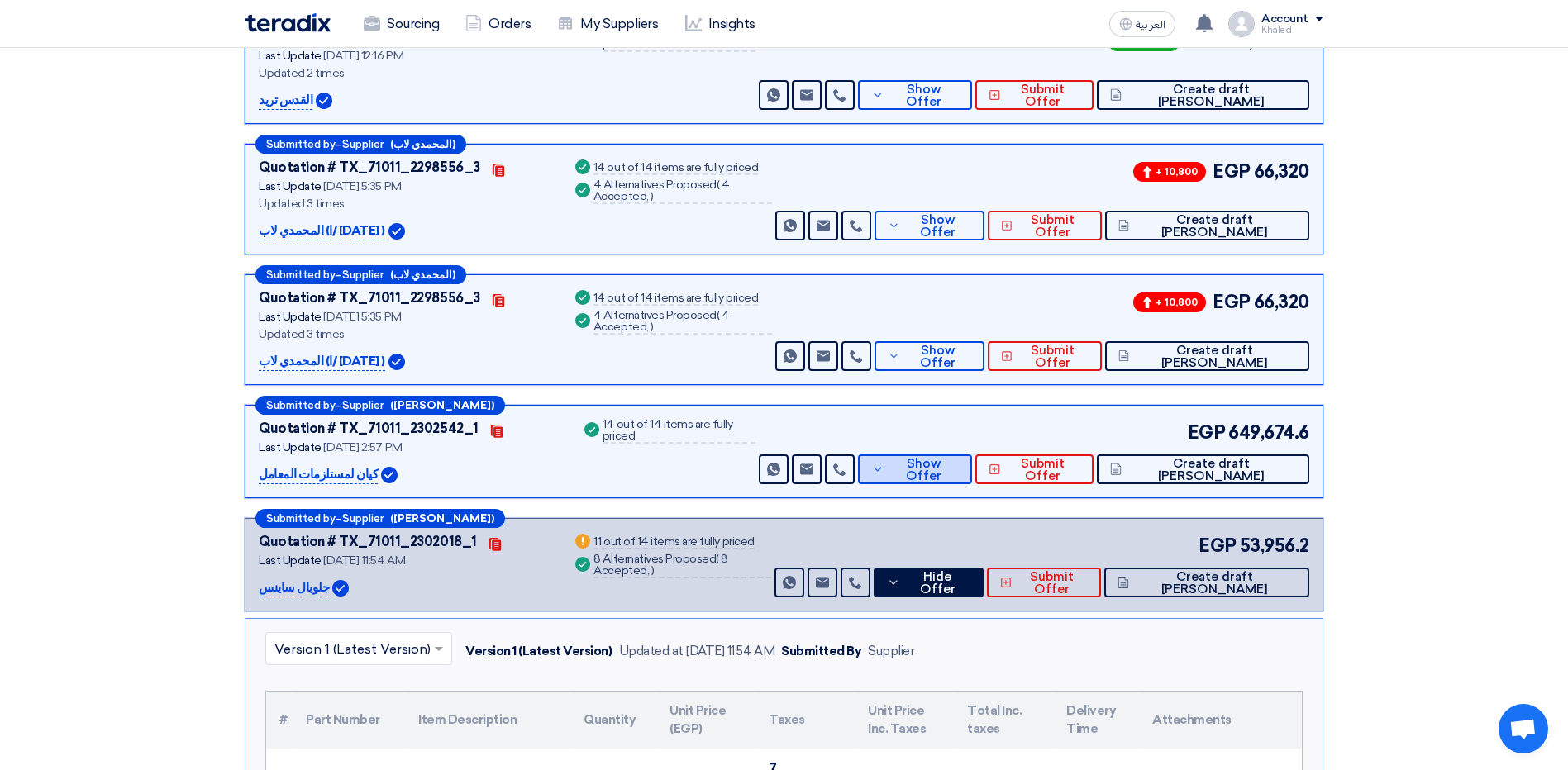
click at [943, 483] on button "Show Offer" at bounding box center [916, 469] width 114 height 29
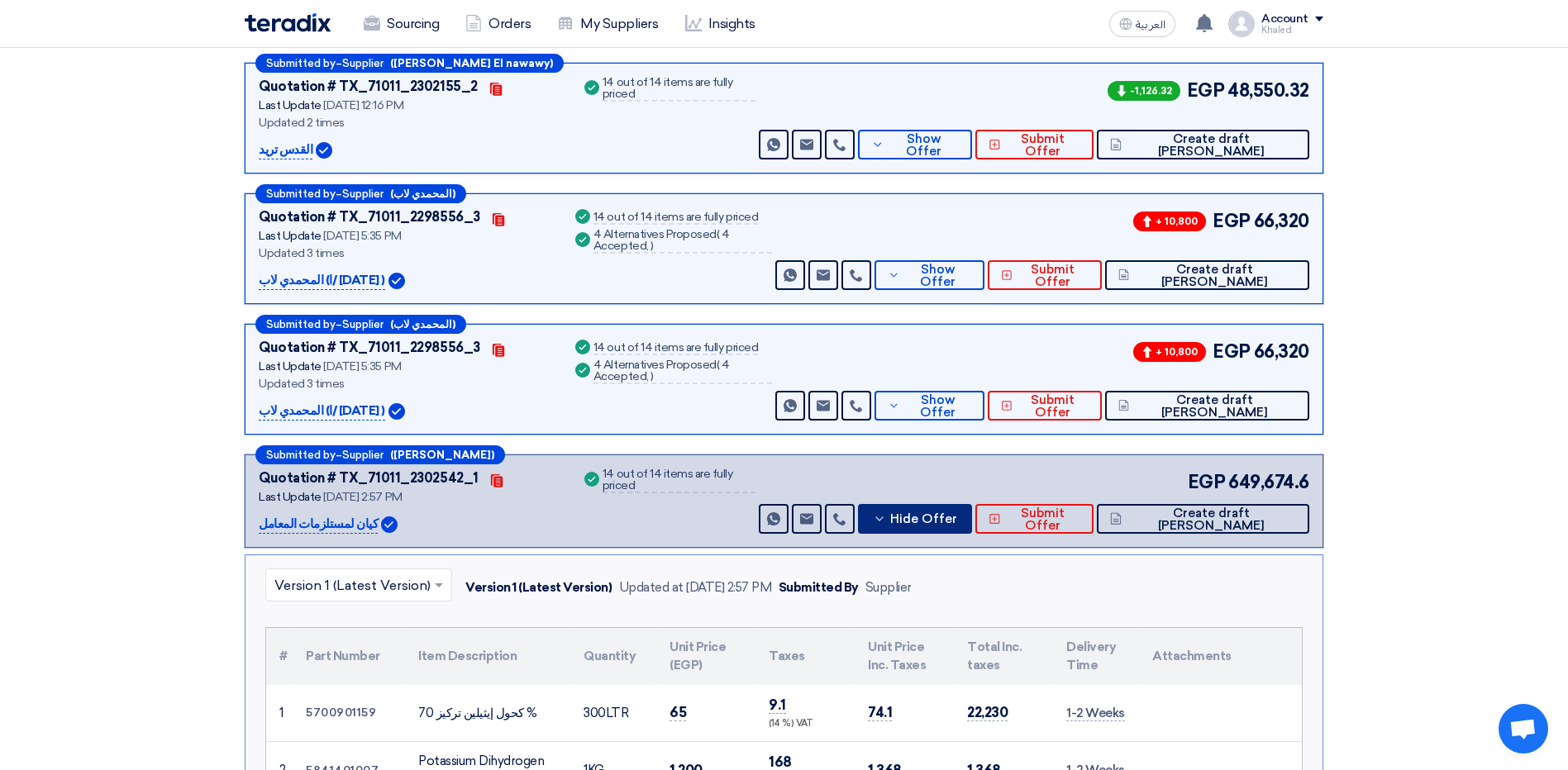
scroll to position [248, 0]
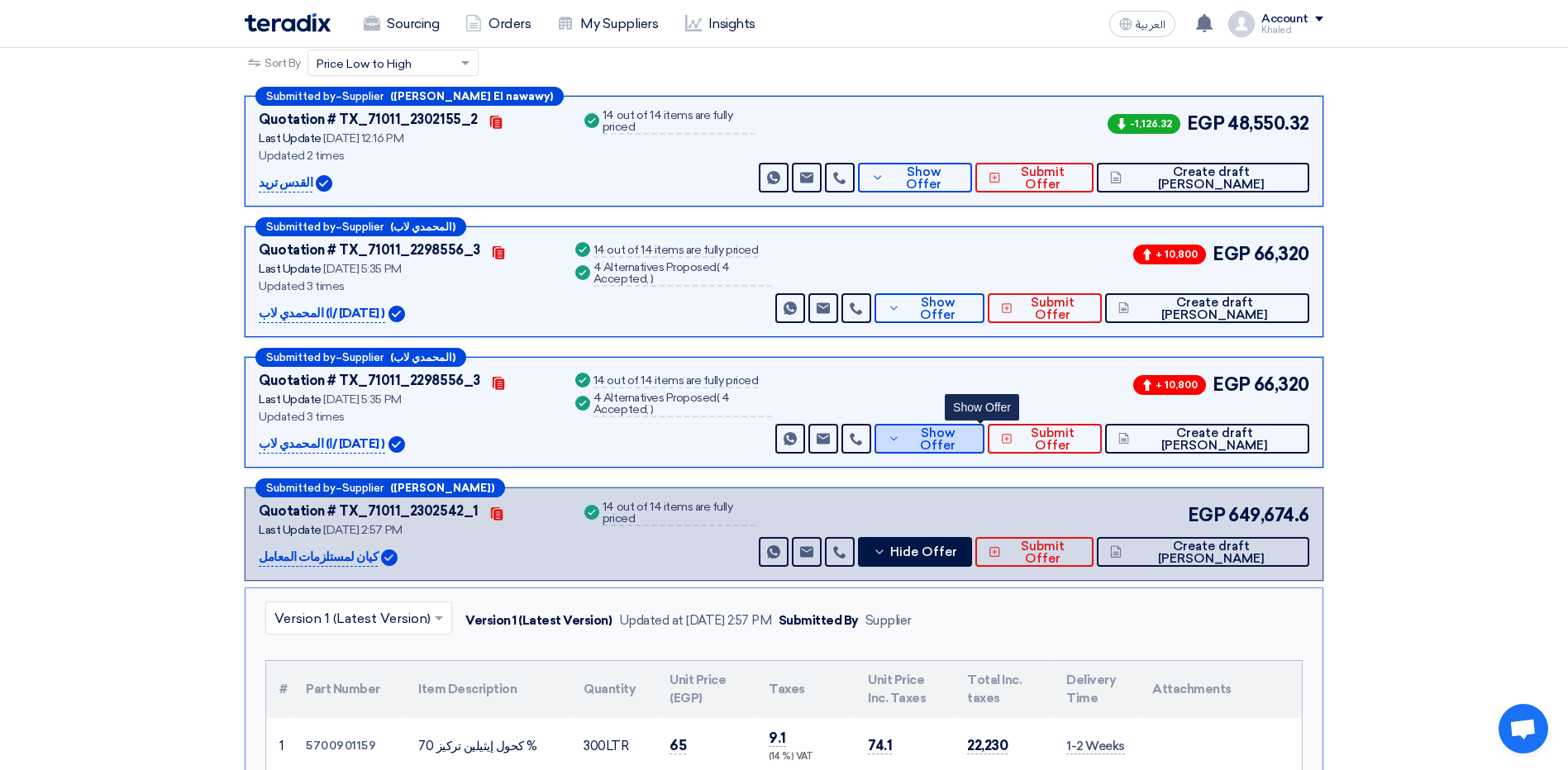
click at [900, 315] on icon at bounding box center [894, 309] width 13 height 13
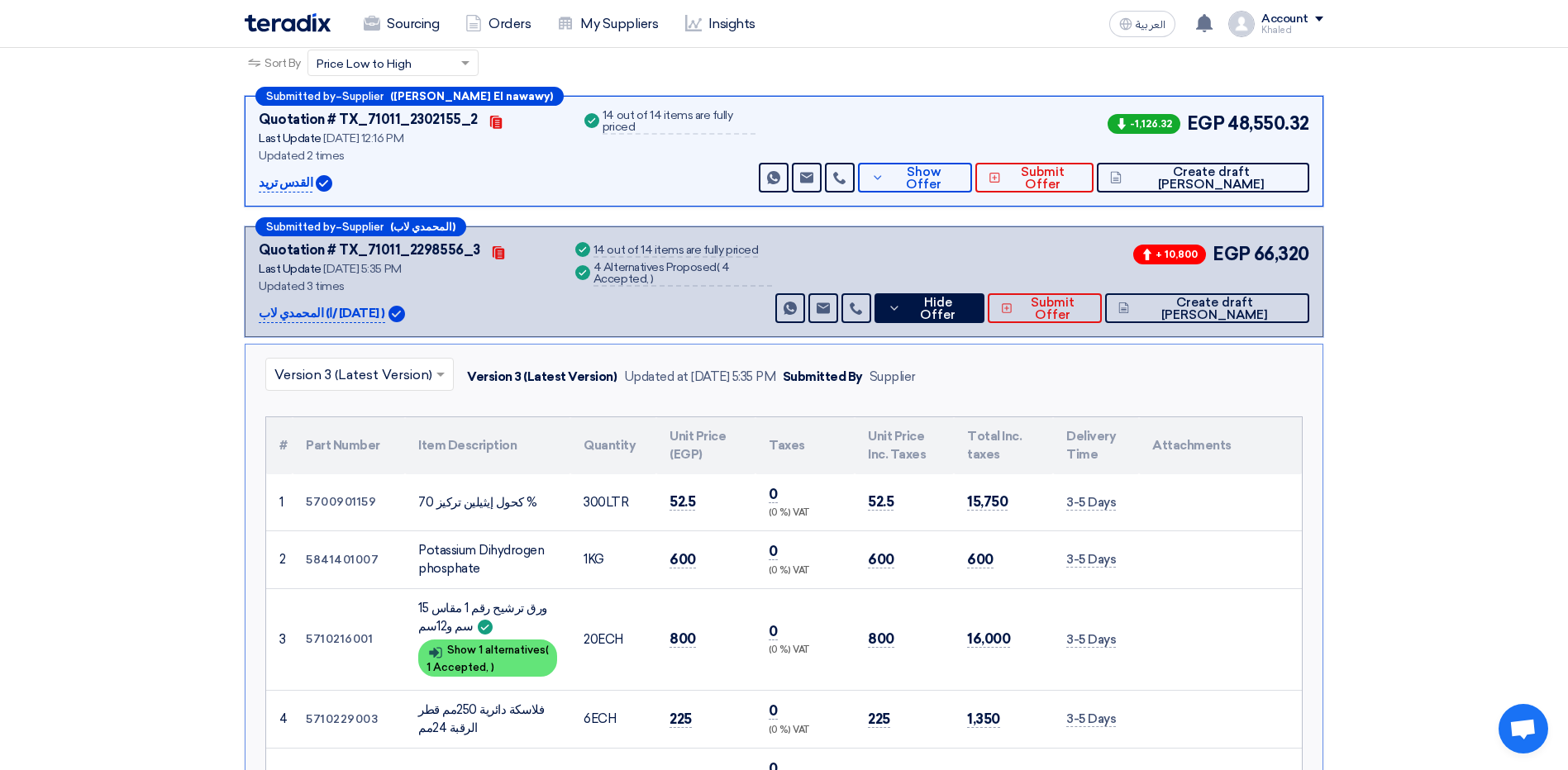
scroll to position [0, 0]
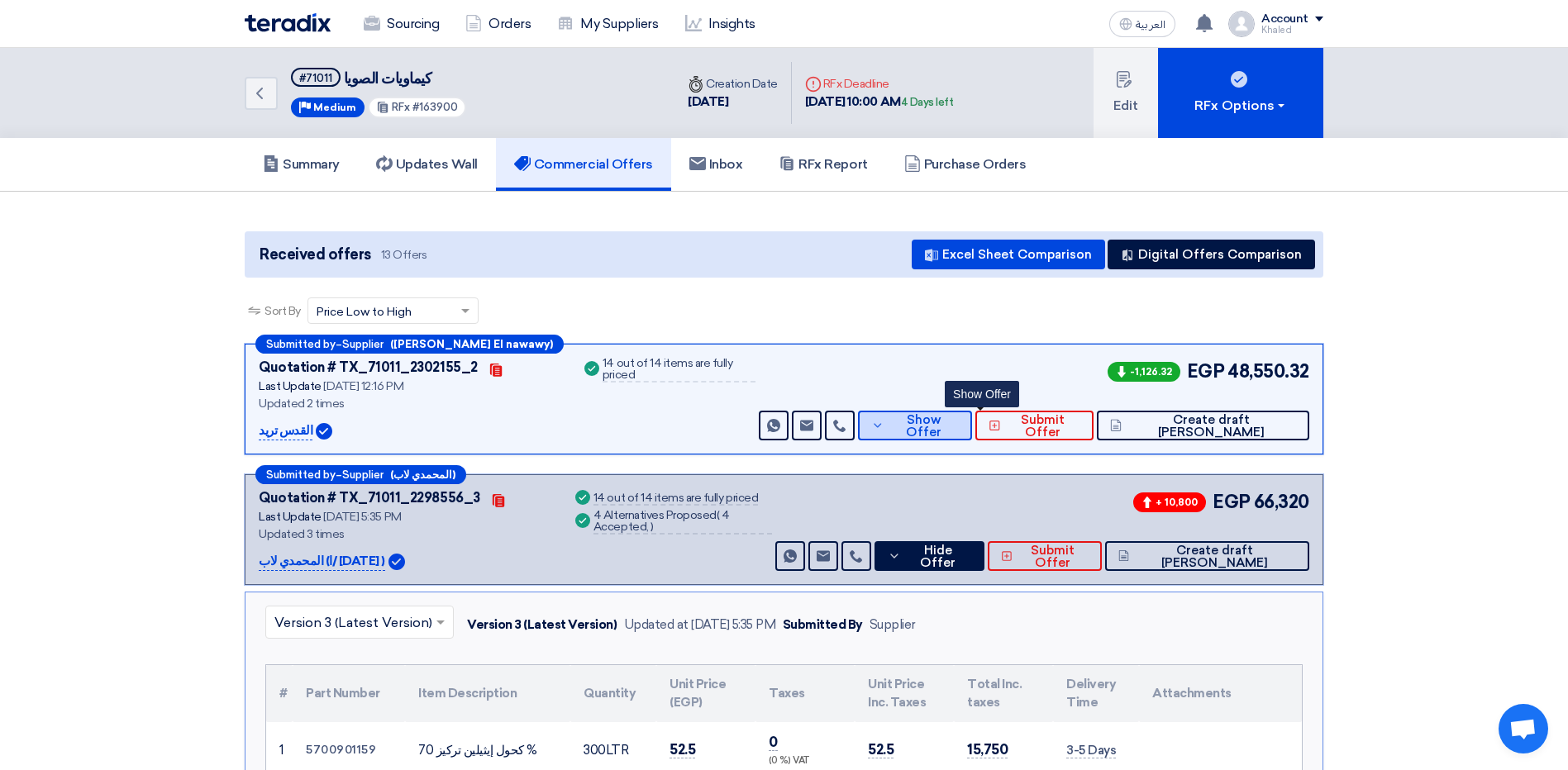
click at [955, 422] on button "Show Offer" at bounding box center [916, 425] width 114 height 29
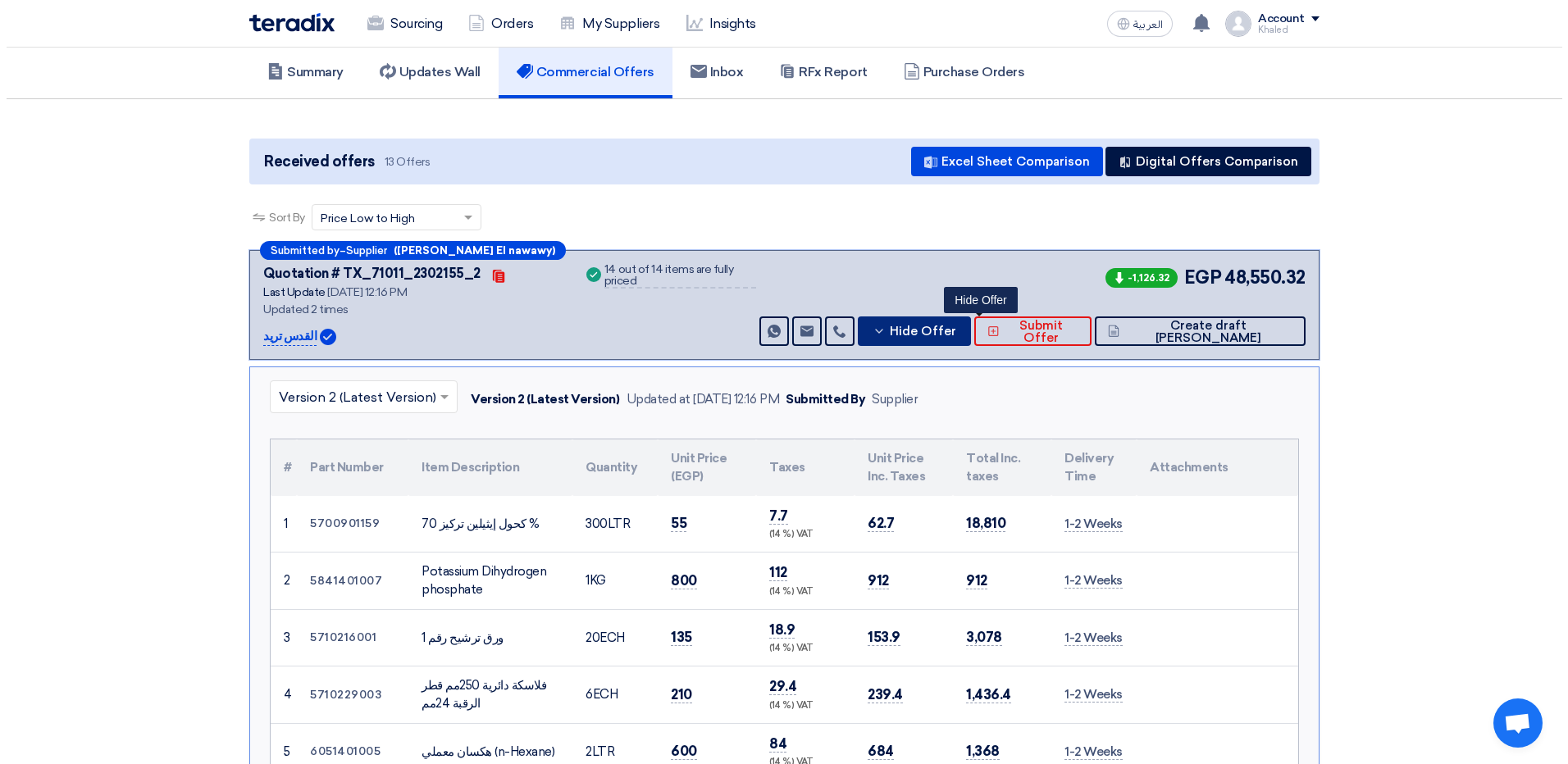
scroll to position [82, 0]
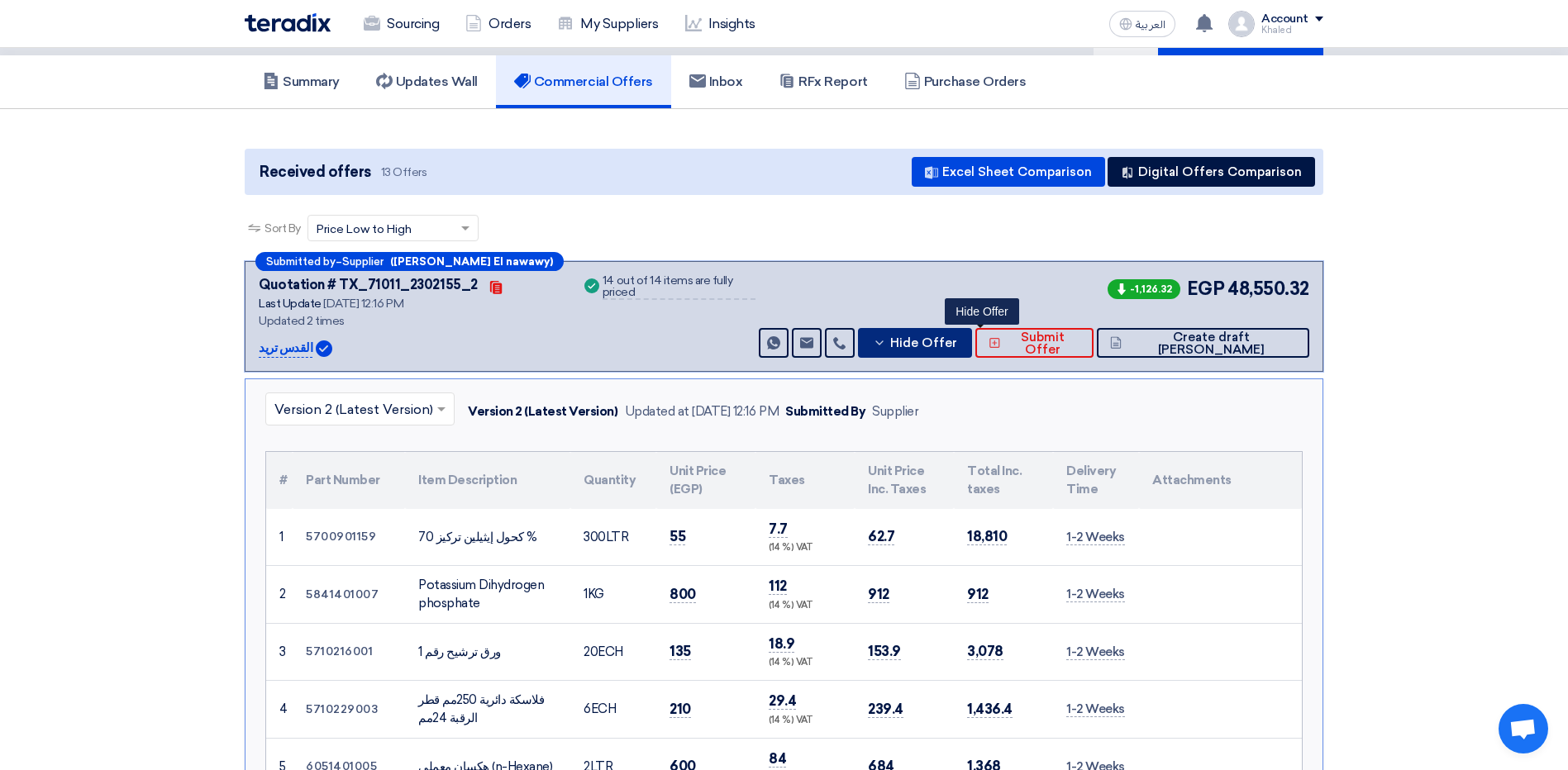
click at [963, 333] on button "Hide Offer" at bounding box center [916, 342] width 114 height 29
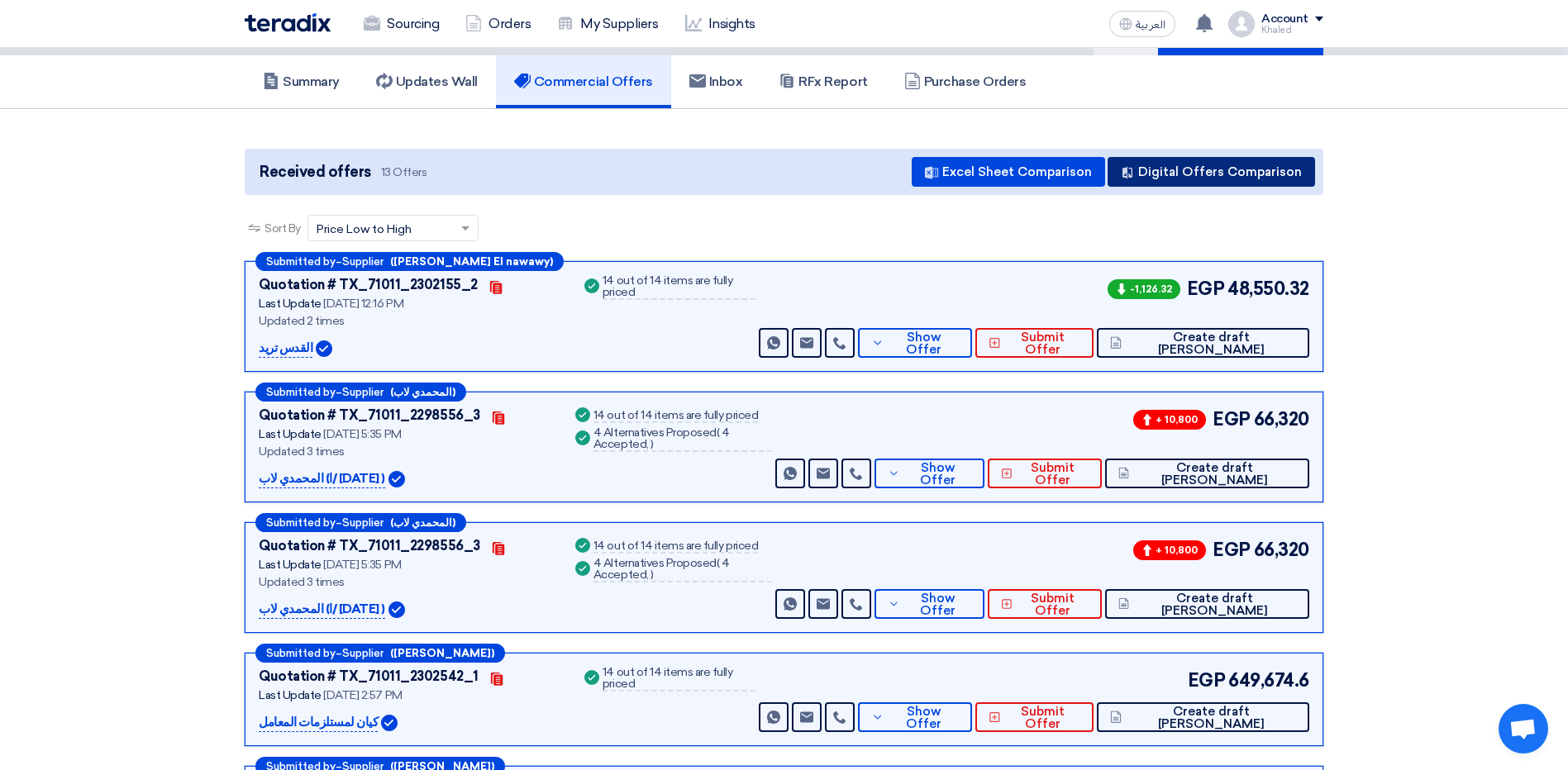
click at [1219, 180] on button "Digital Offers Comparison" at bounding box center [1211, 171] width 208 height 29
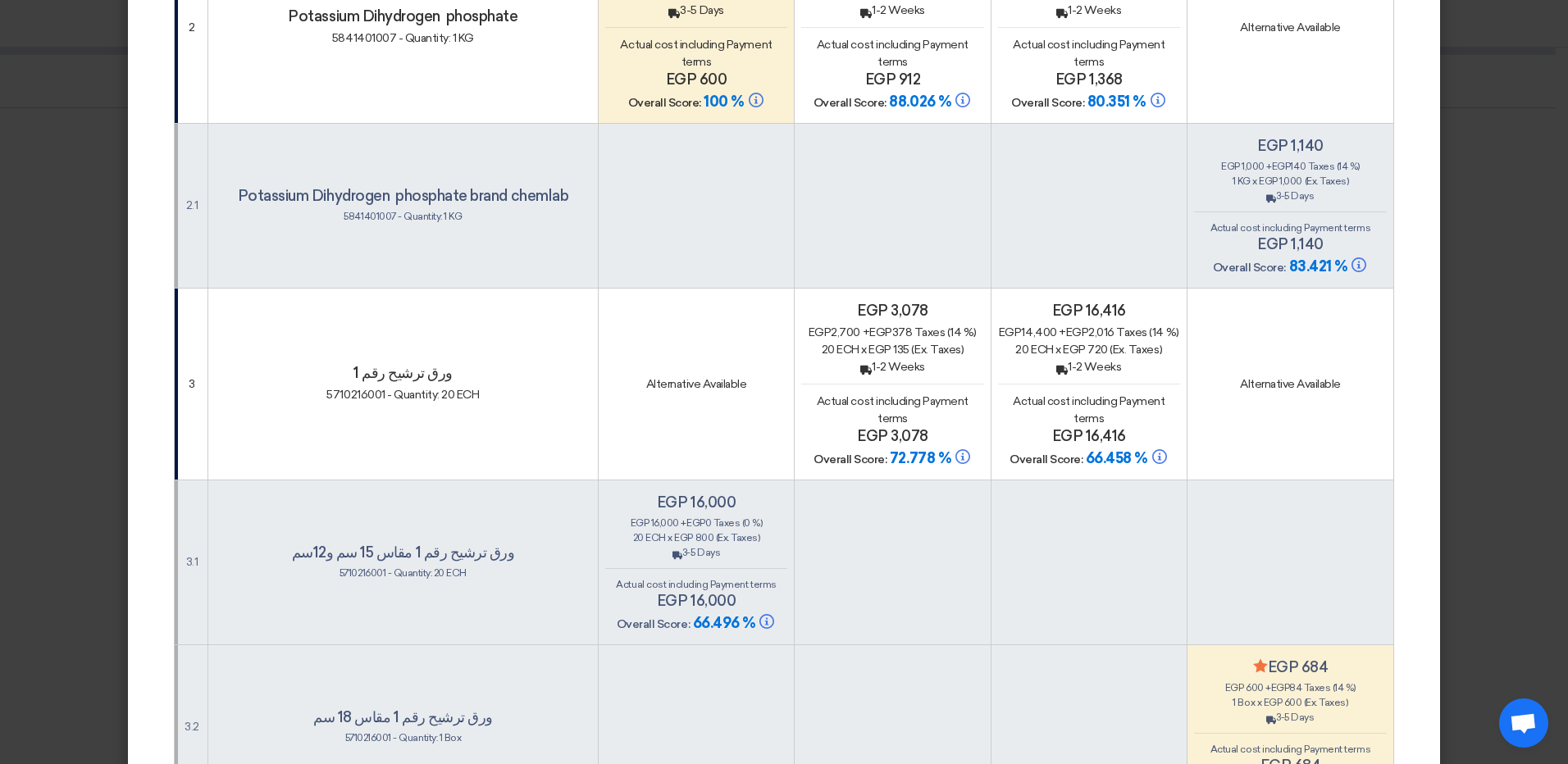
scroll to position [738, 0]
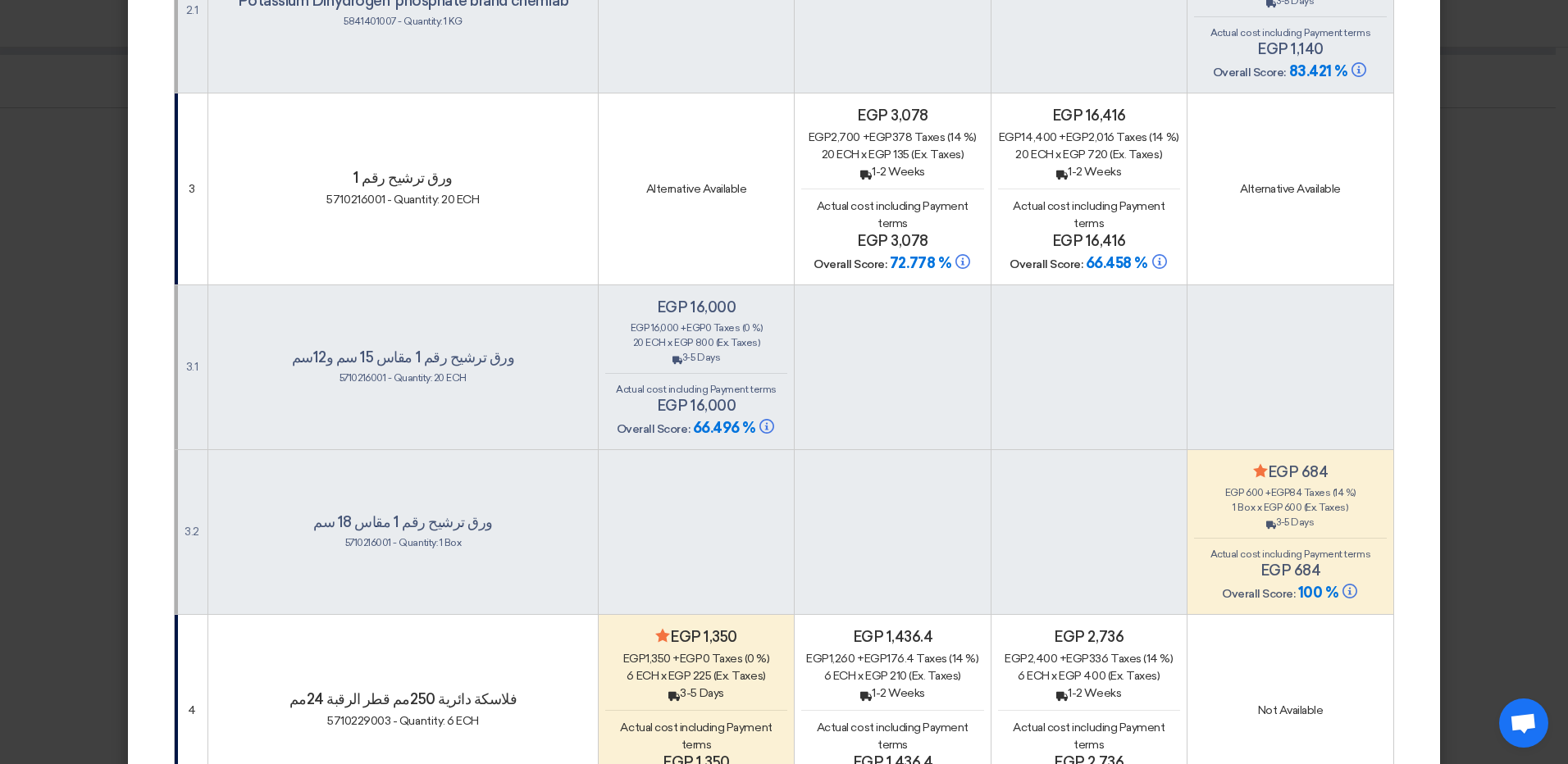
drag, startPoint x: 1278, startPoint y: 472, endPoint x: 1294, endPoint y: 471, distance: 16.0
click at [1294, 502] on span "egp 600" at bounding box center [1283, 508] width 38 height 12
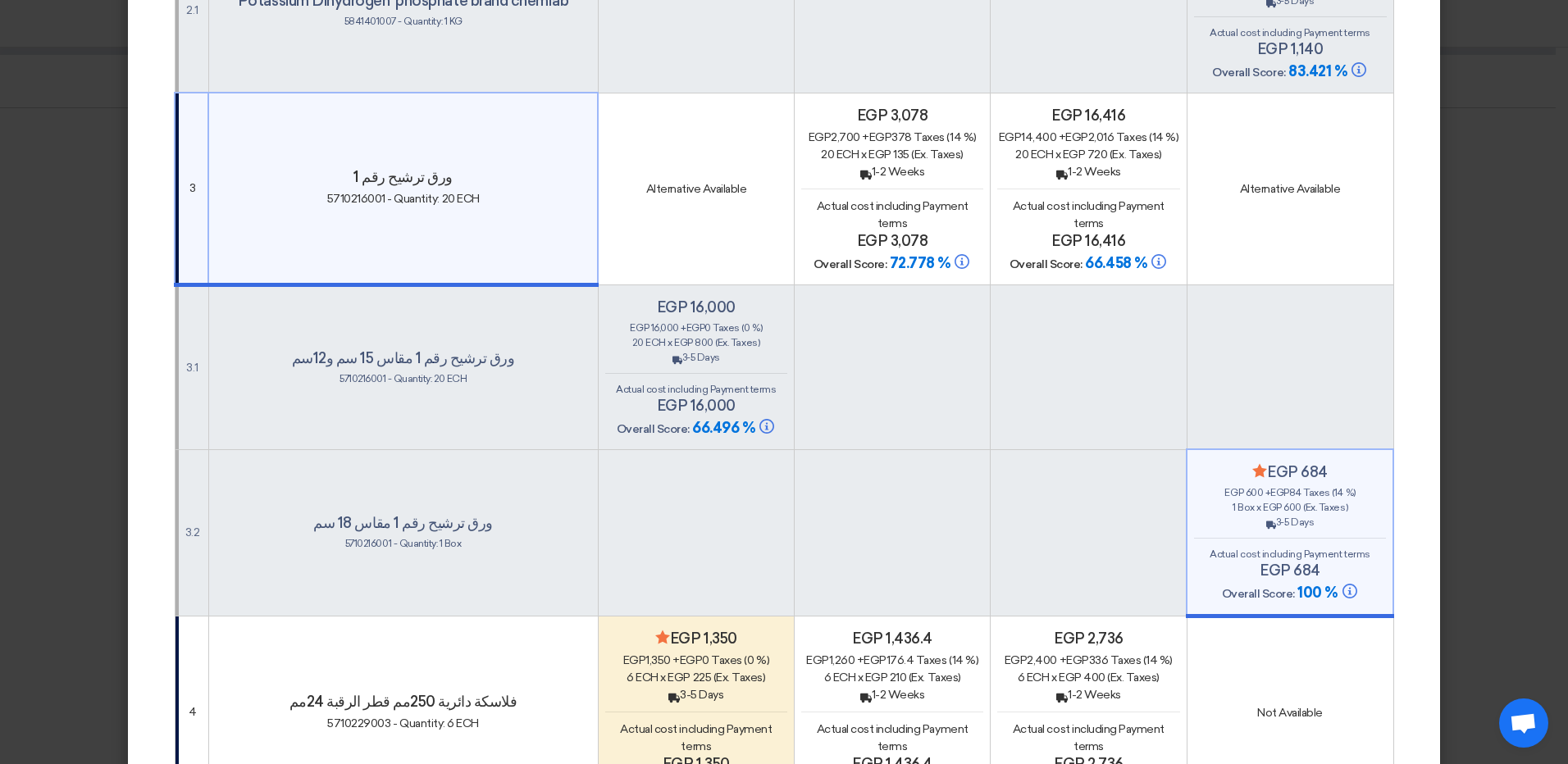
click at [922, 484] on td at bounding box center [892, 533] width 196 height 168
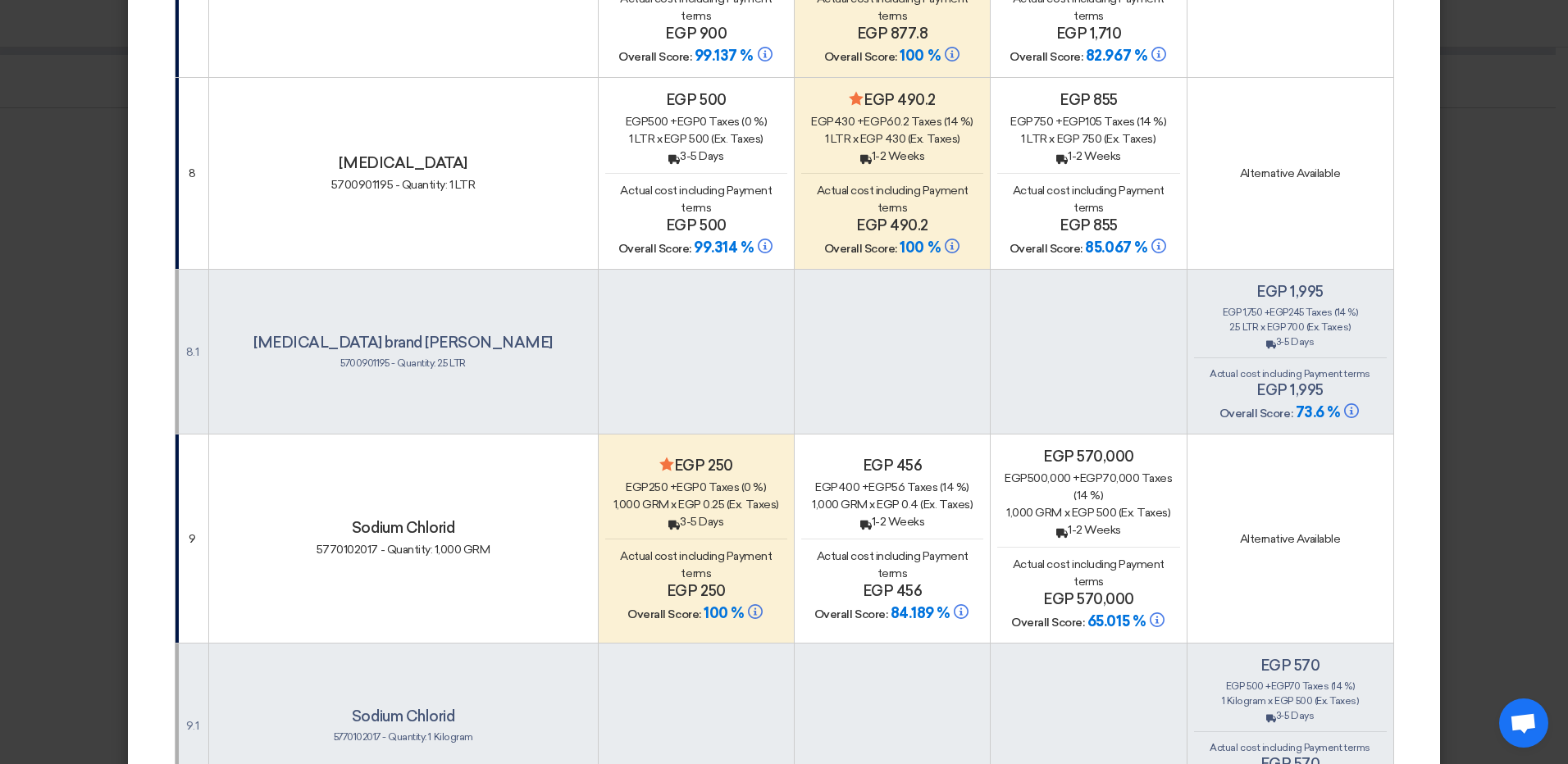
scroll to position [2214, 0]
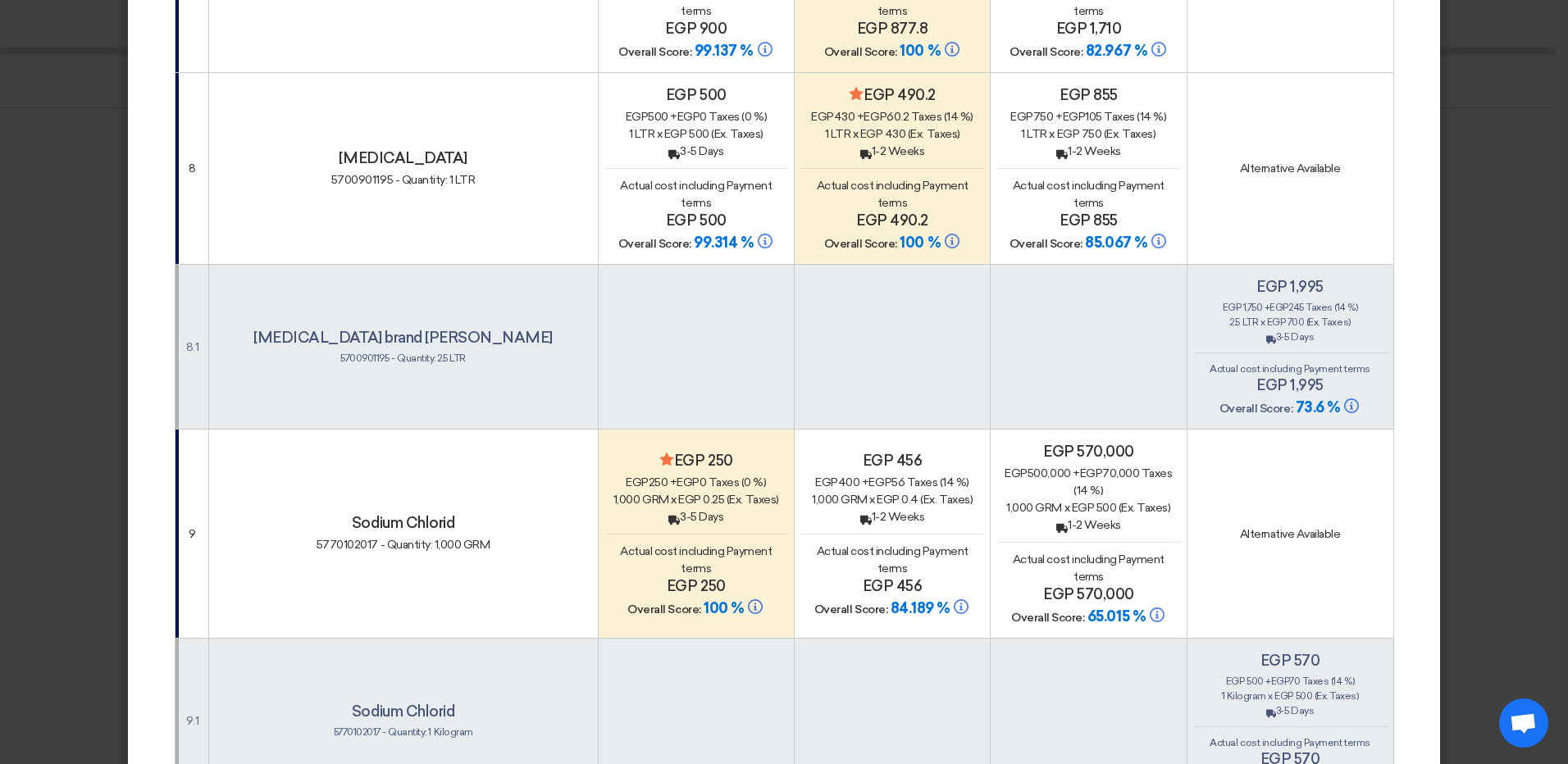
click at [736, 545] on span "Actual cost including Payment terms" at bounding box center [696, 560] width 152 height 31
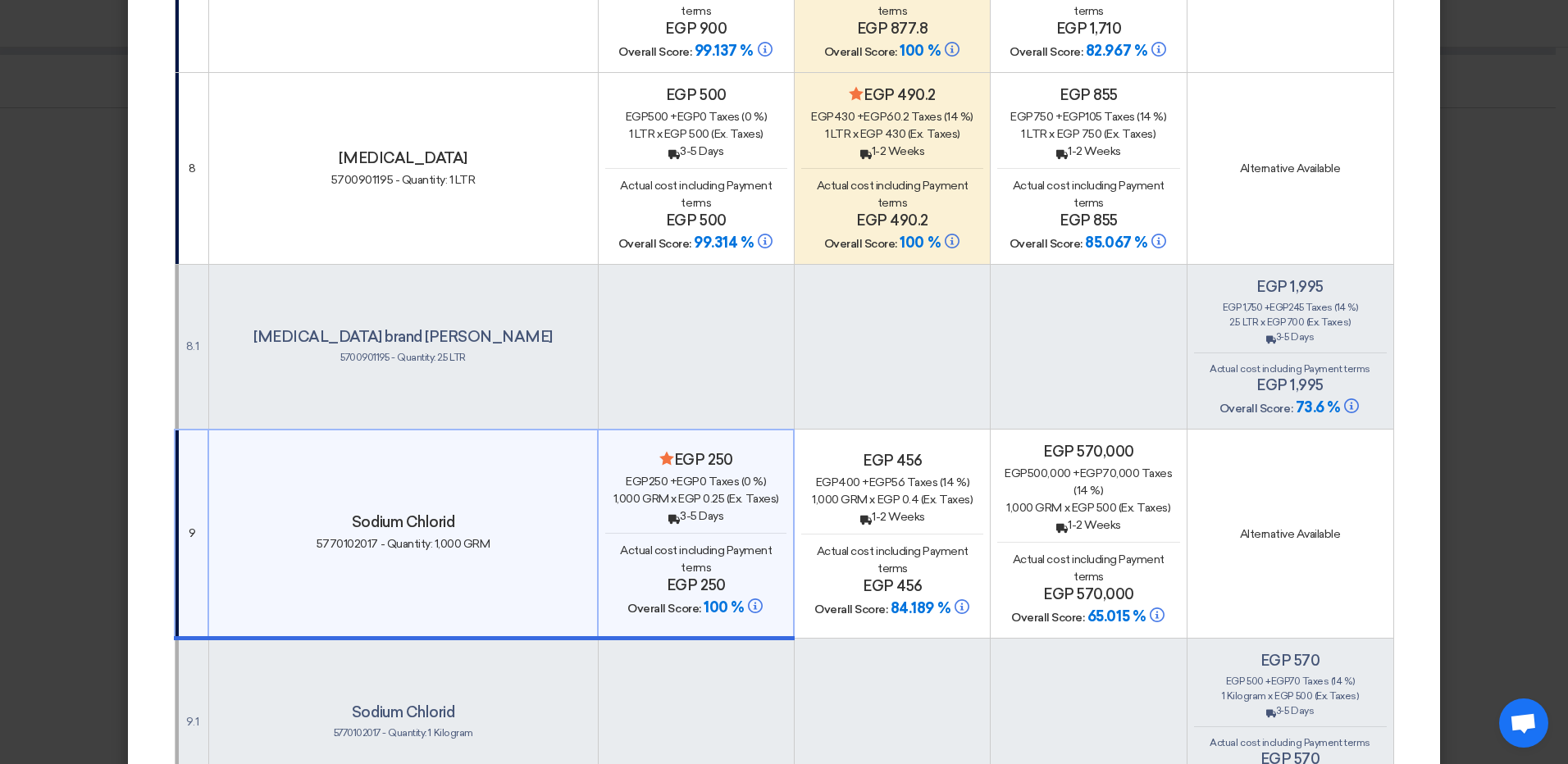
click at [716, 178] on span "Actual cost including Payment terms" at bounding box center [696, 194] width 152 height 31
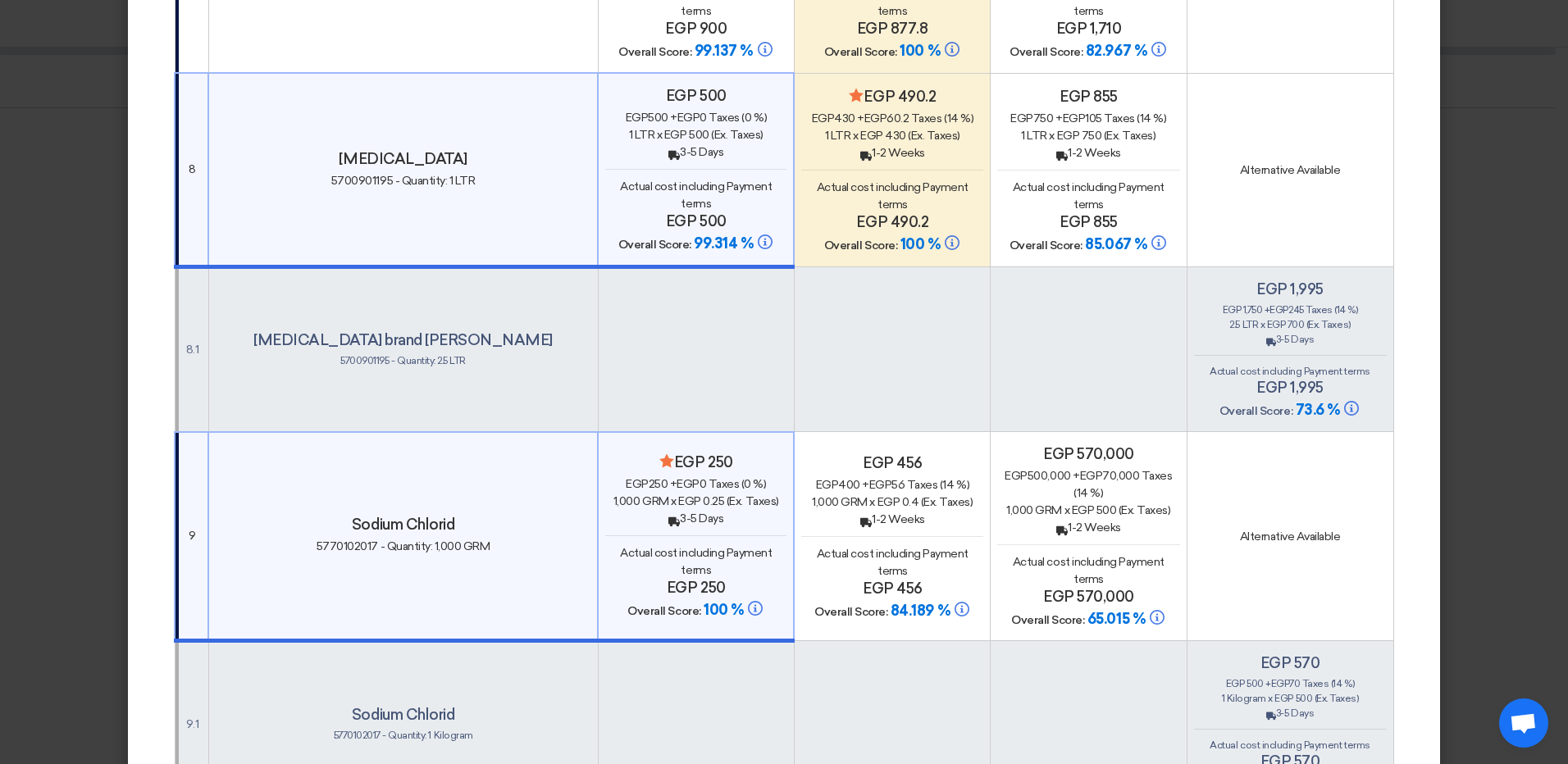
click at [837, 144] on div "Back 1-2 Weeks" at bounding box center [892, 153] width 182 height 18
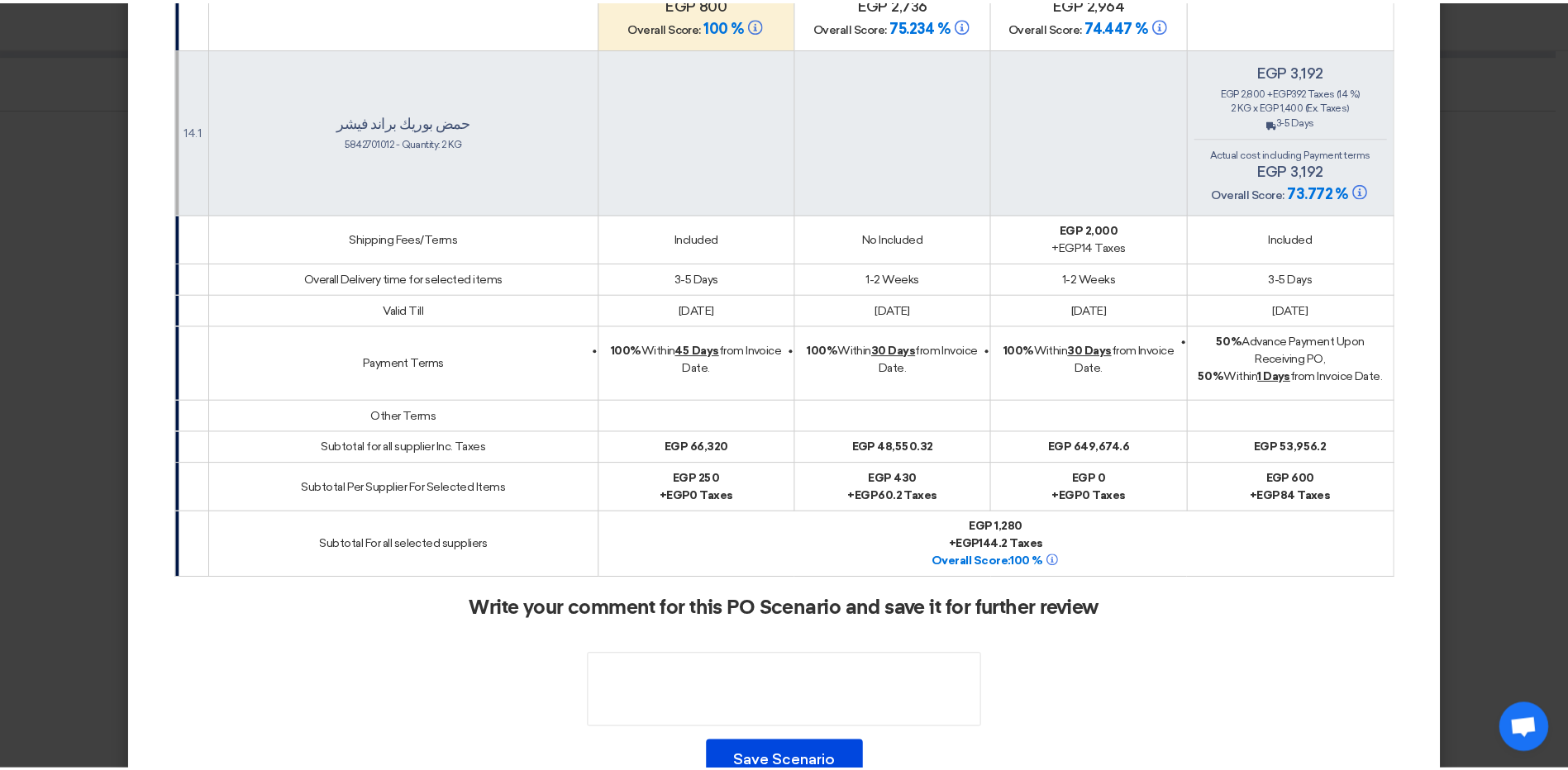
scroll to position [4897, 0]
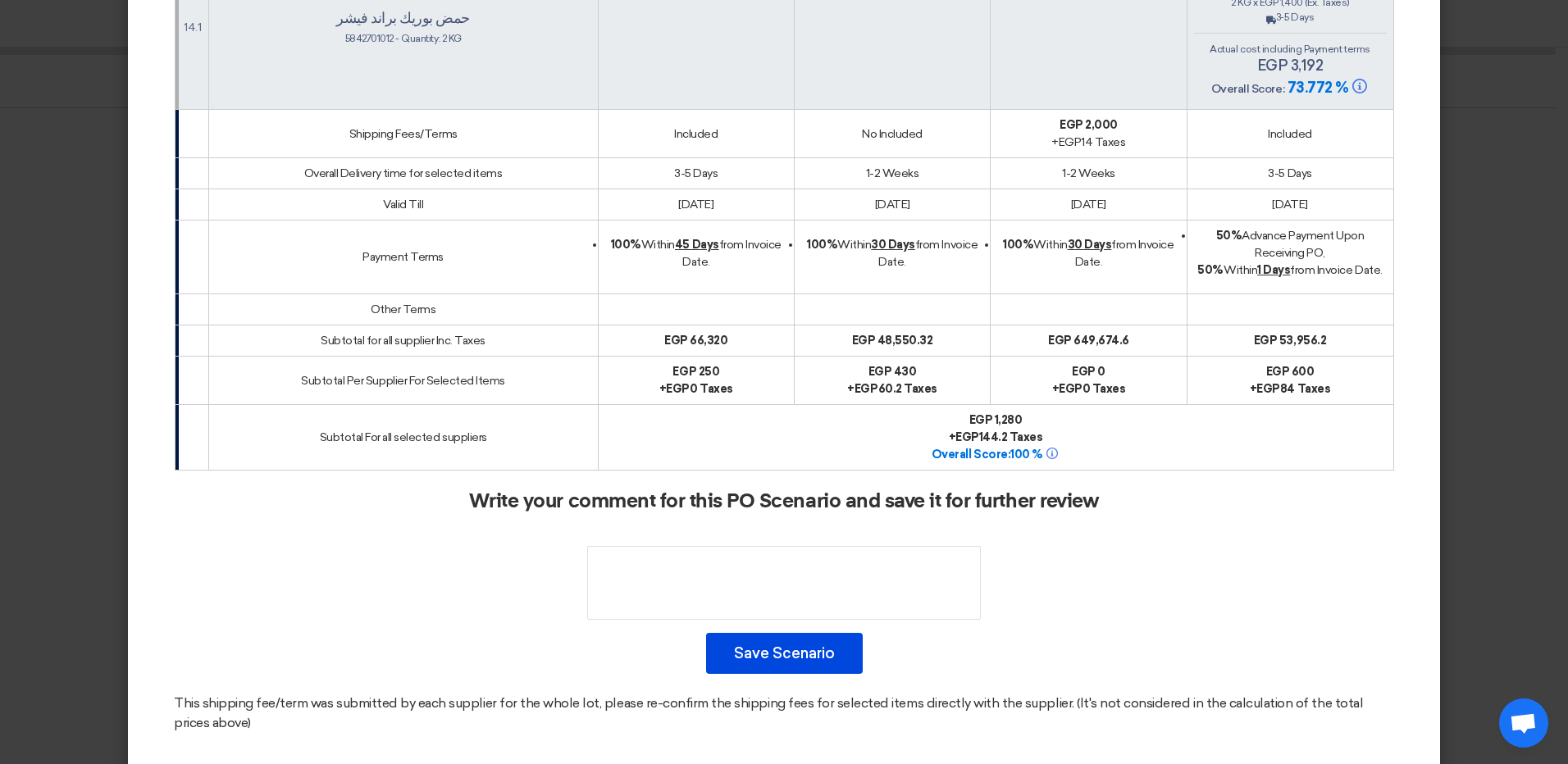
click at [1500, 99] on modal-container "× Offers Comparison Table Direct × Overall × Export as PDF Magic Selection # [P…" at bounding box center [784, 382] width 1568 height 764
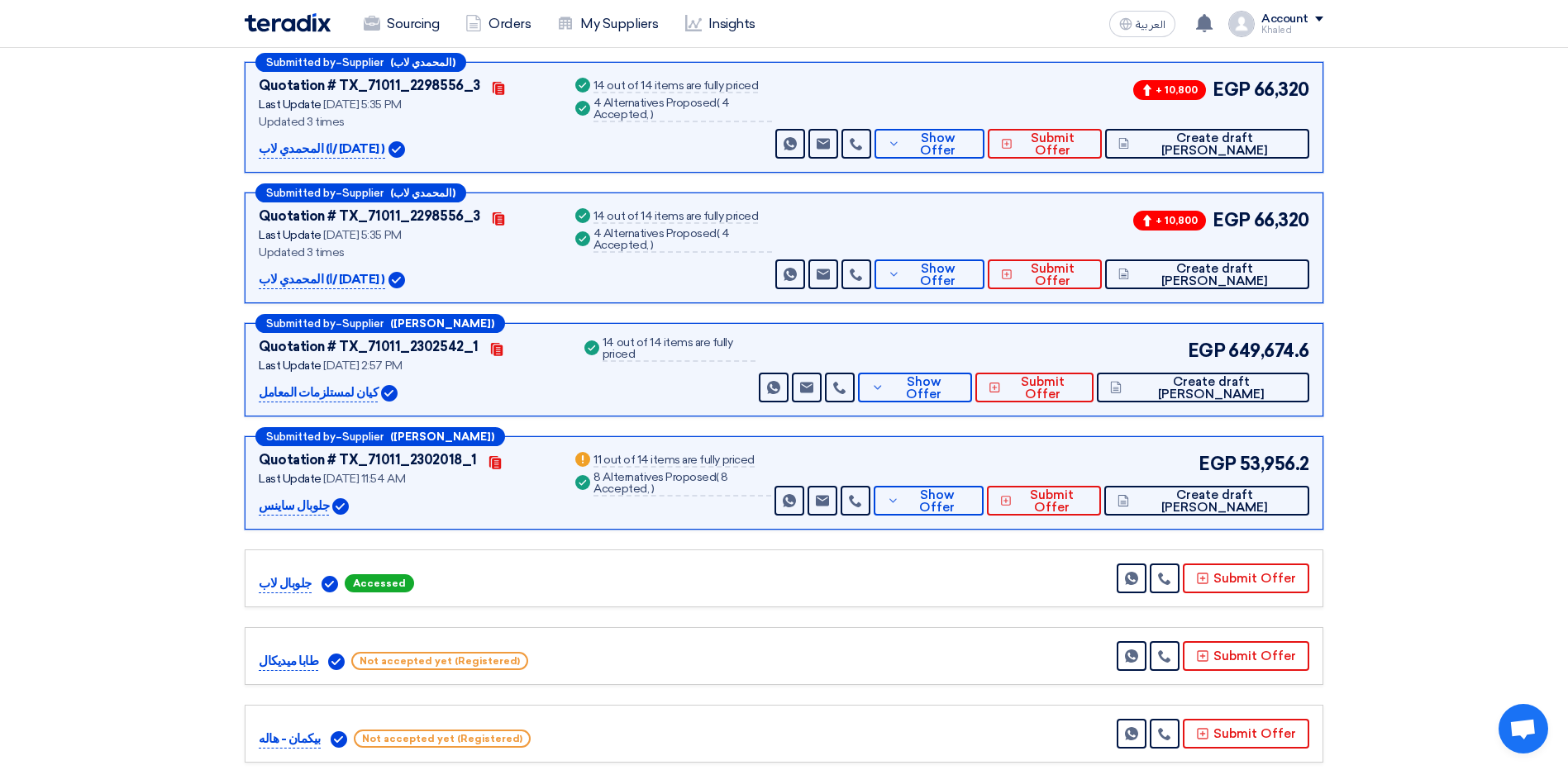
scroll to position [414, 0]
